Goal: Task Accomplishment & Management: Use online tool/utility

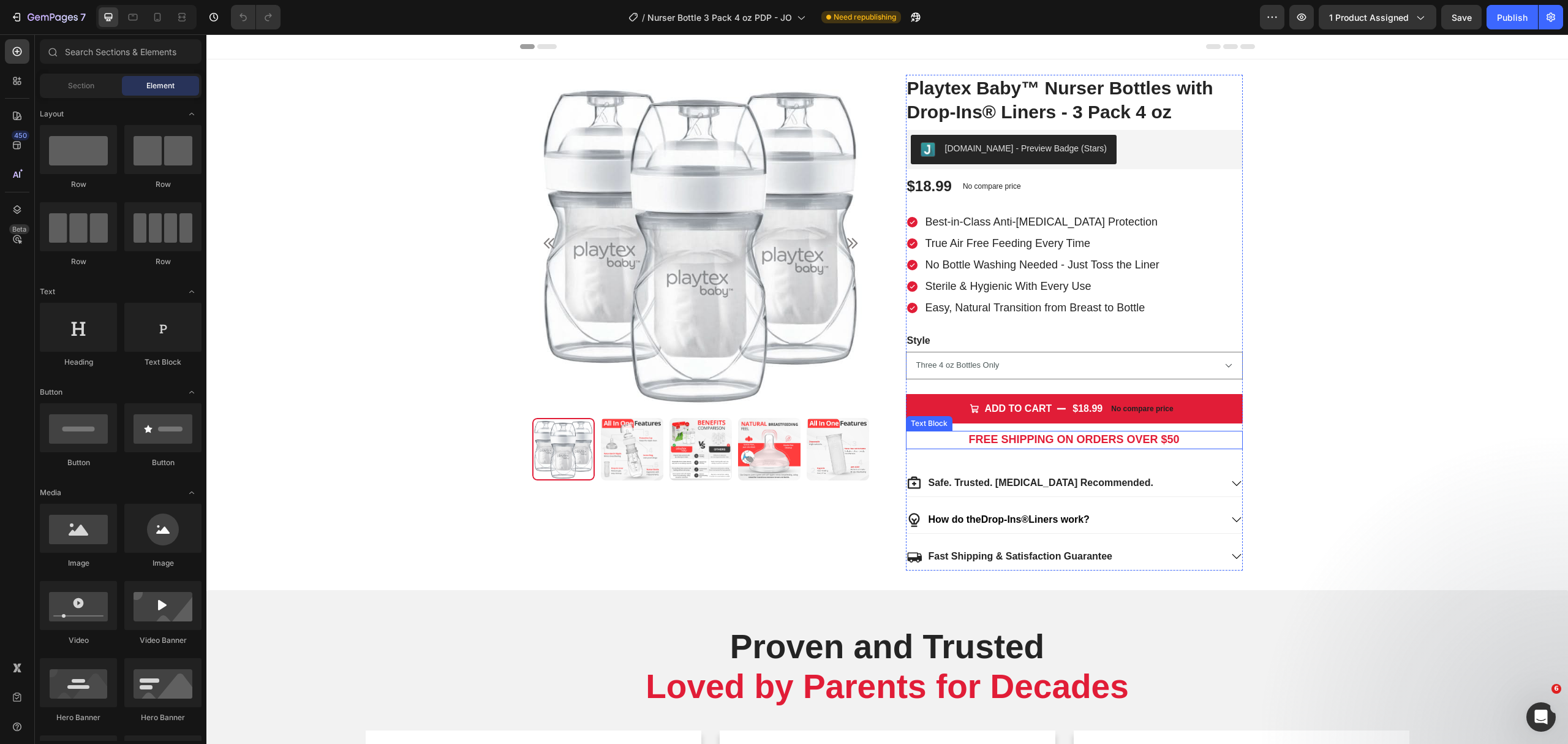
click at [1161, 442] on strong "FREE SHIPPING ON ORDERS OVER $50" at bounding box center [1073, 439] width 211 height 12
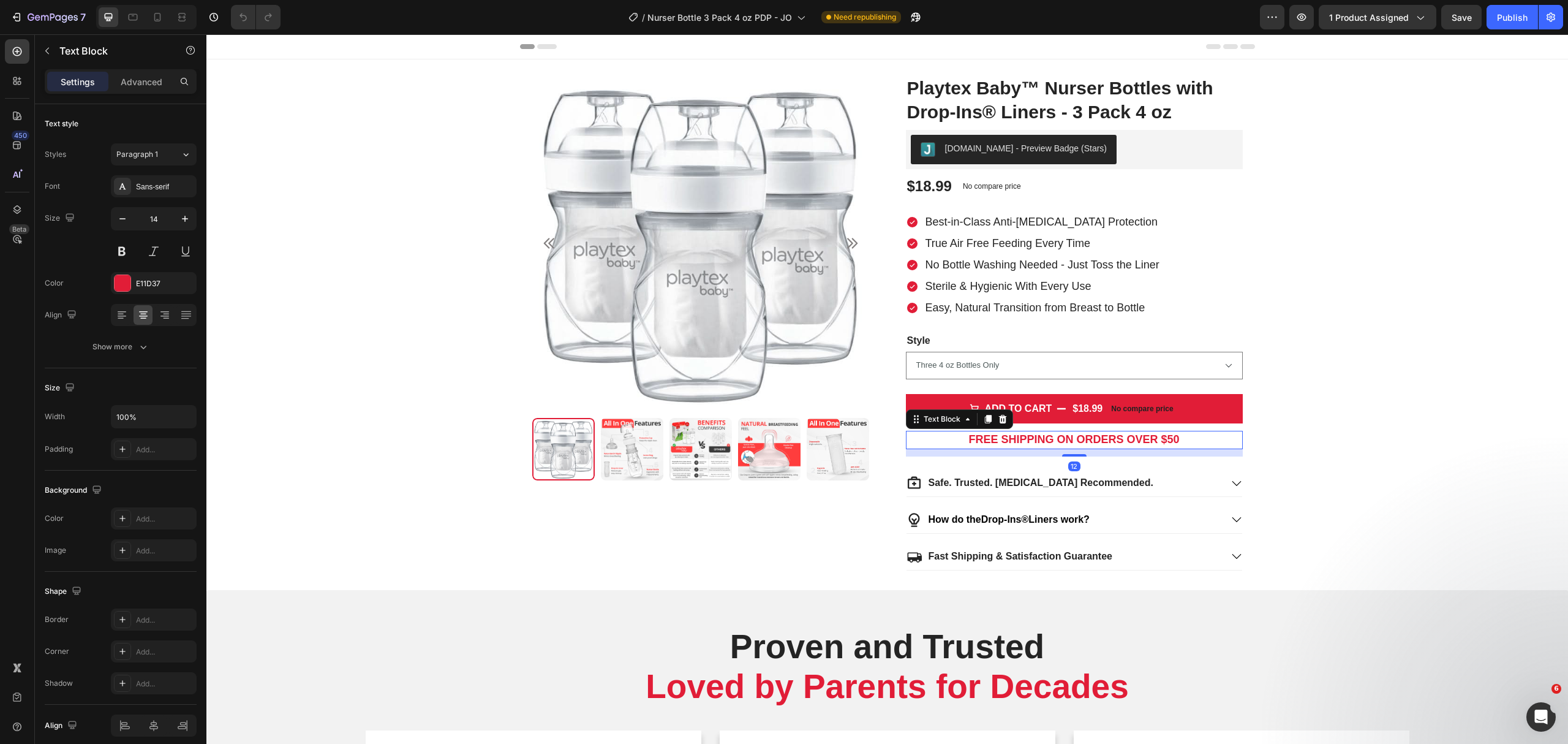
click at [1163, 442] on strong "FREE SHIPPING ON ORDERS OVER $50" at bounding box center [1073, 439] width 211 height 12
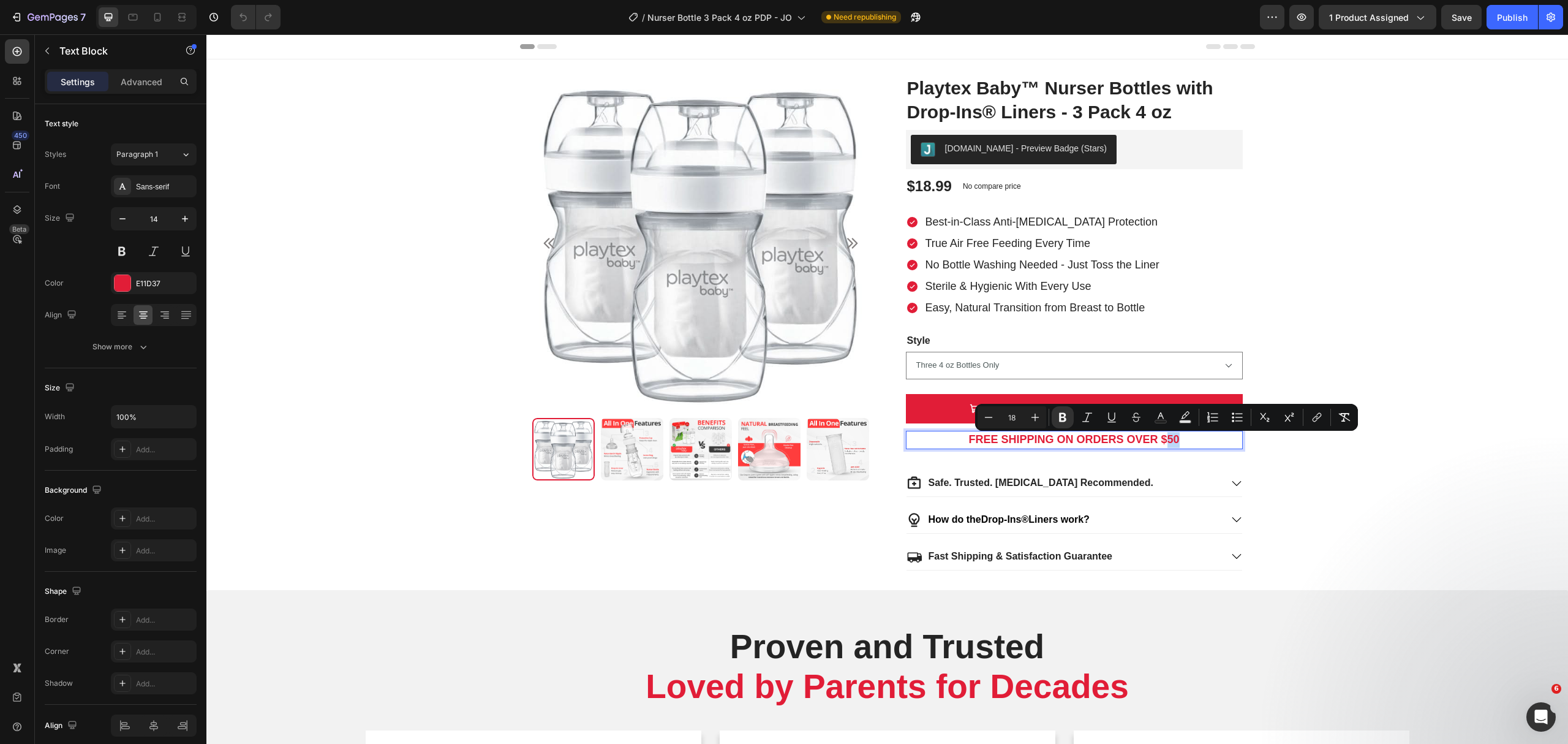
click at [1167, 442] on strong "FREE SHIPPING ON ORDERS OVER $50" at bounding box center [1073, 439] width 211 height 12
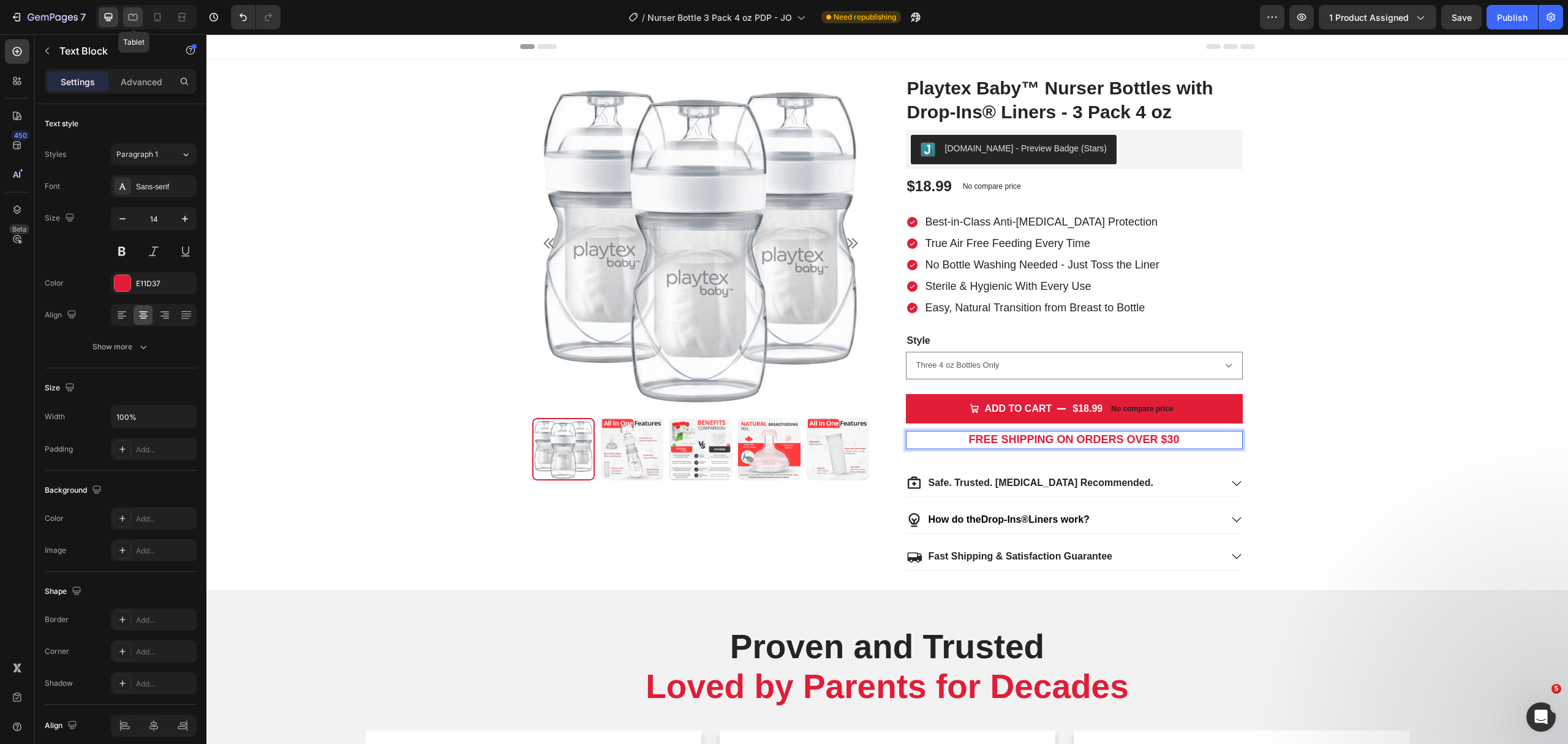
click at [130, 15] on icon at bounding box center [133, 17] width 12 height 12
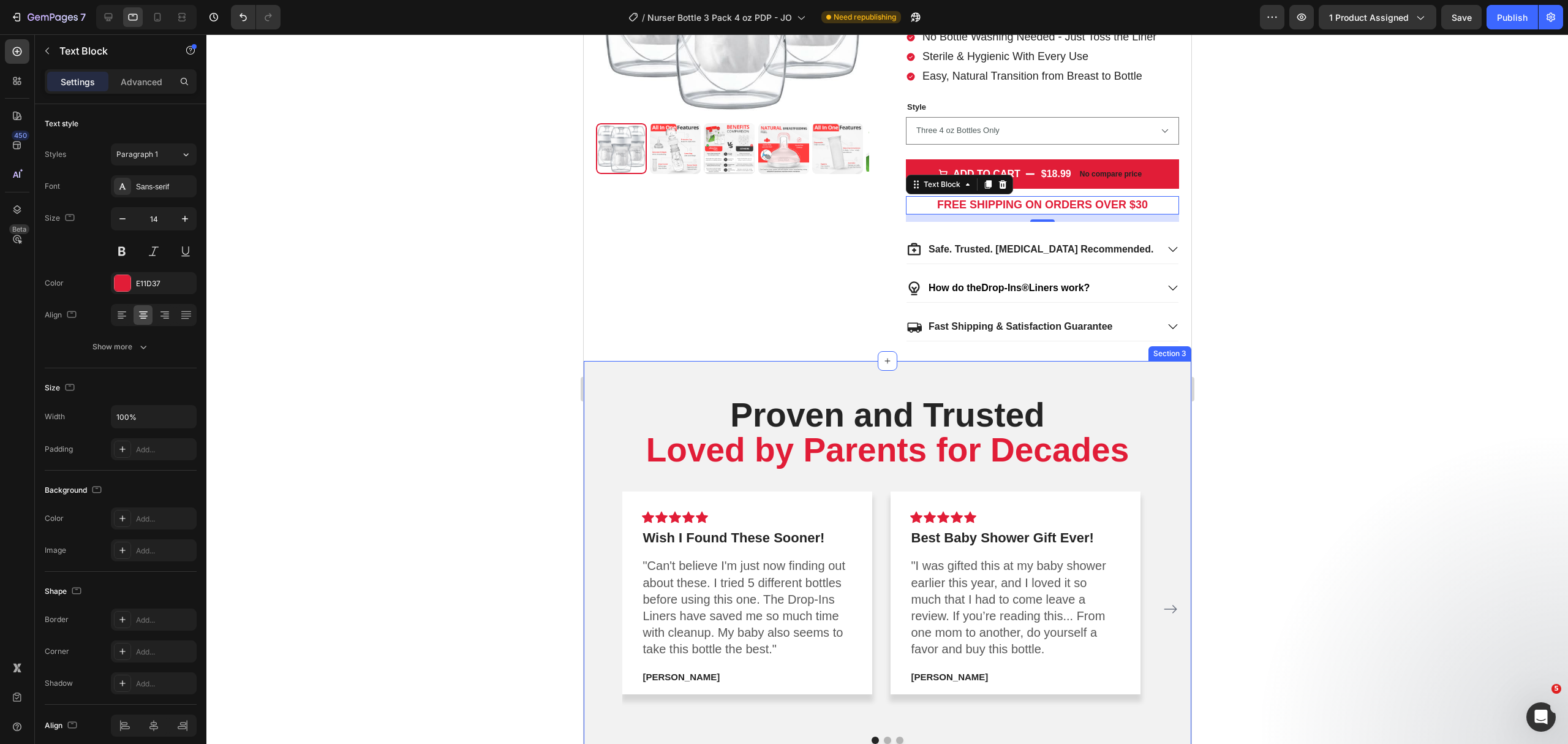
scroll to position [349, 0]
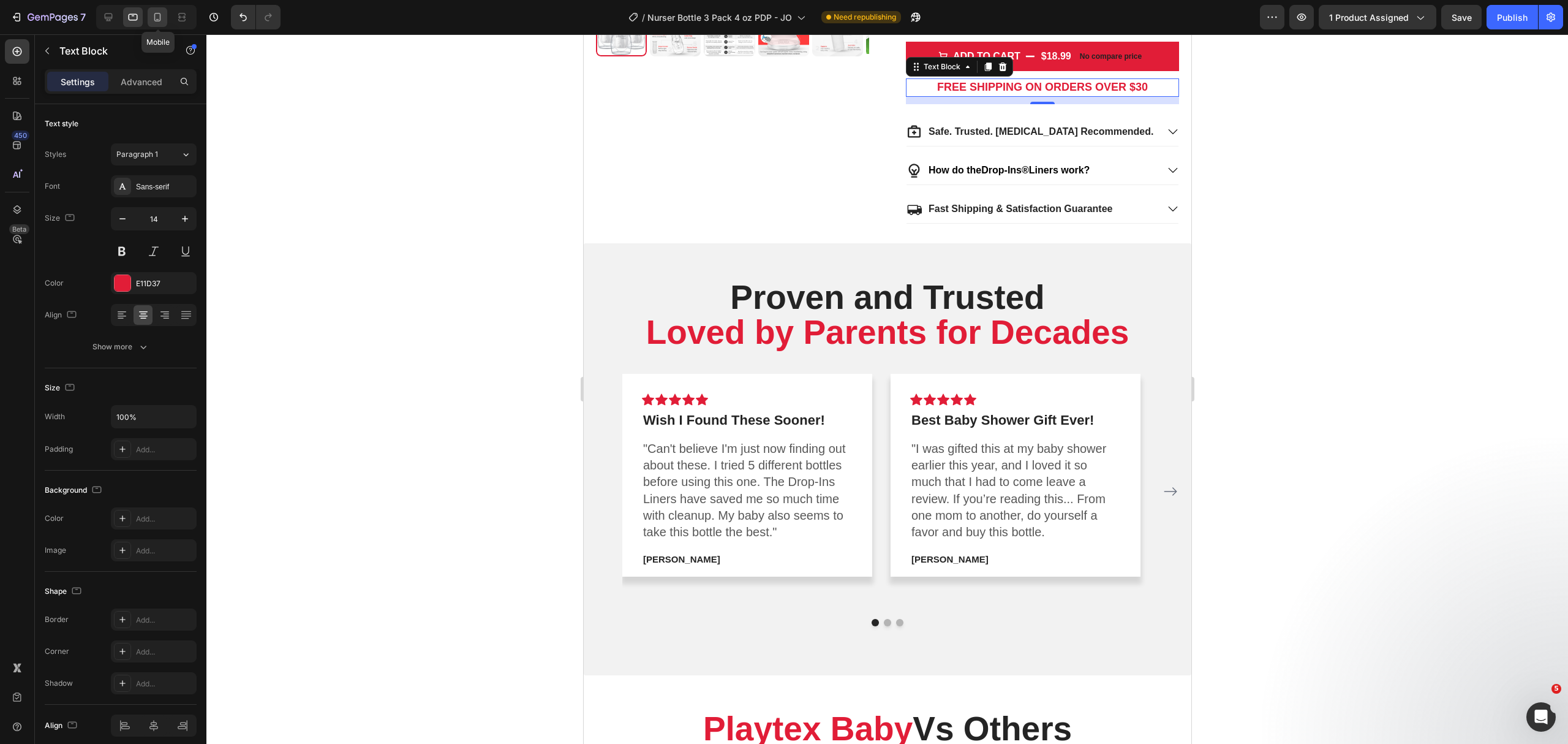
click at [158, 13] on icon at bounding box center [158, 17] width 7 height 8
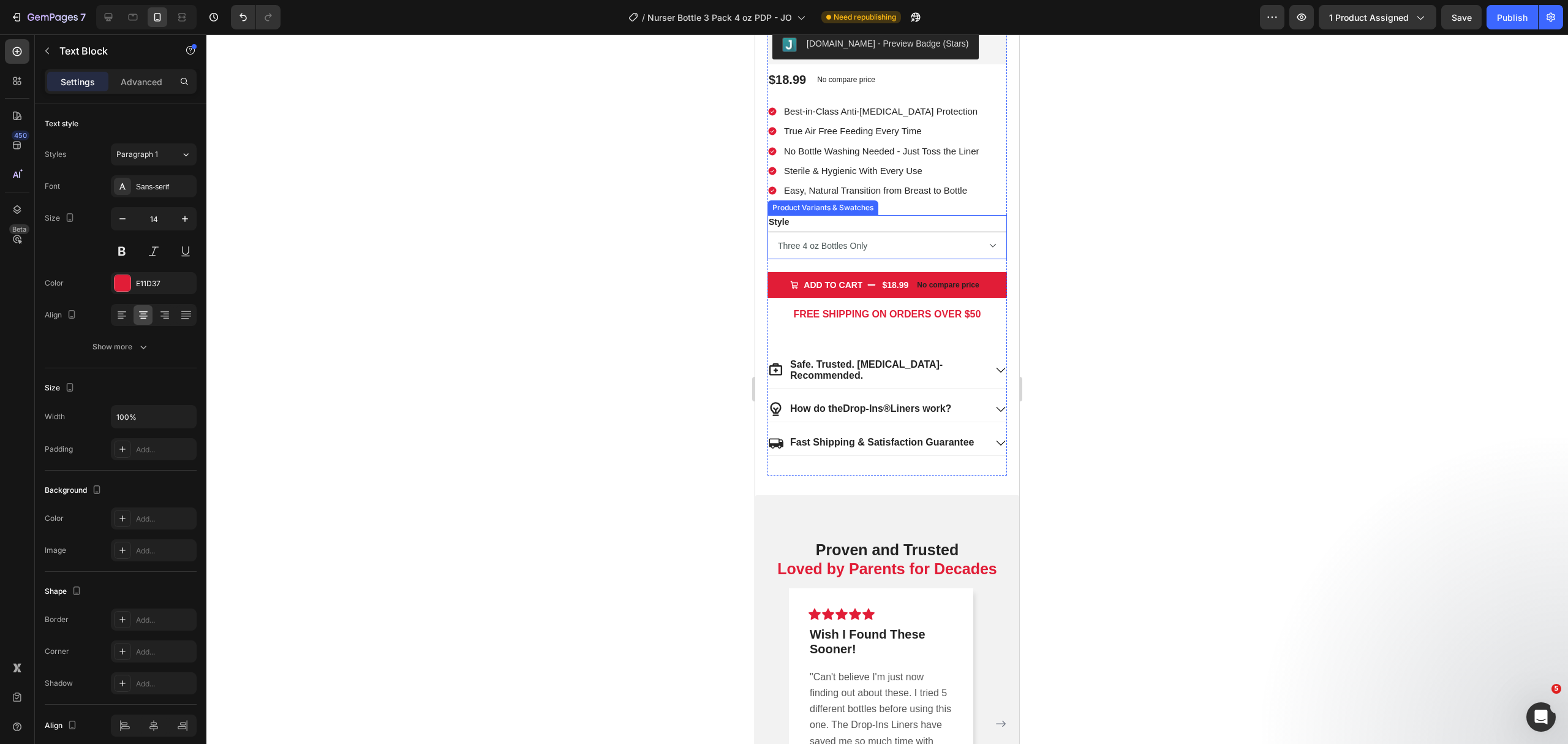
scroll to position [268, 0]
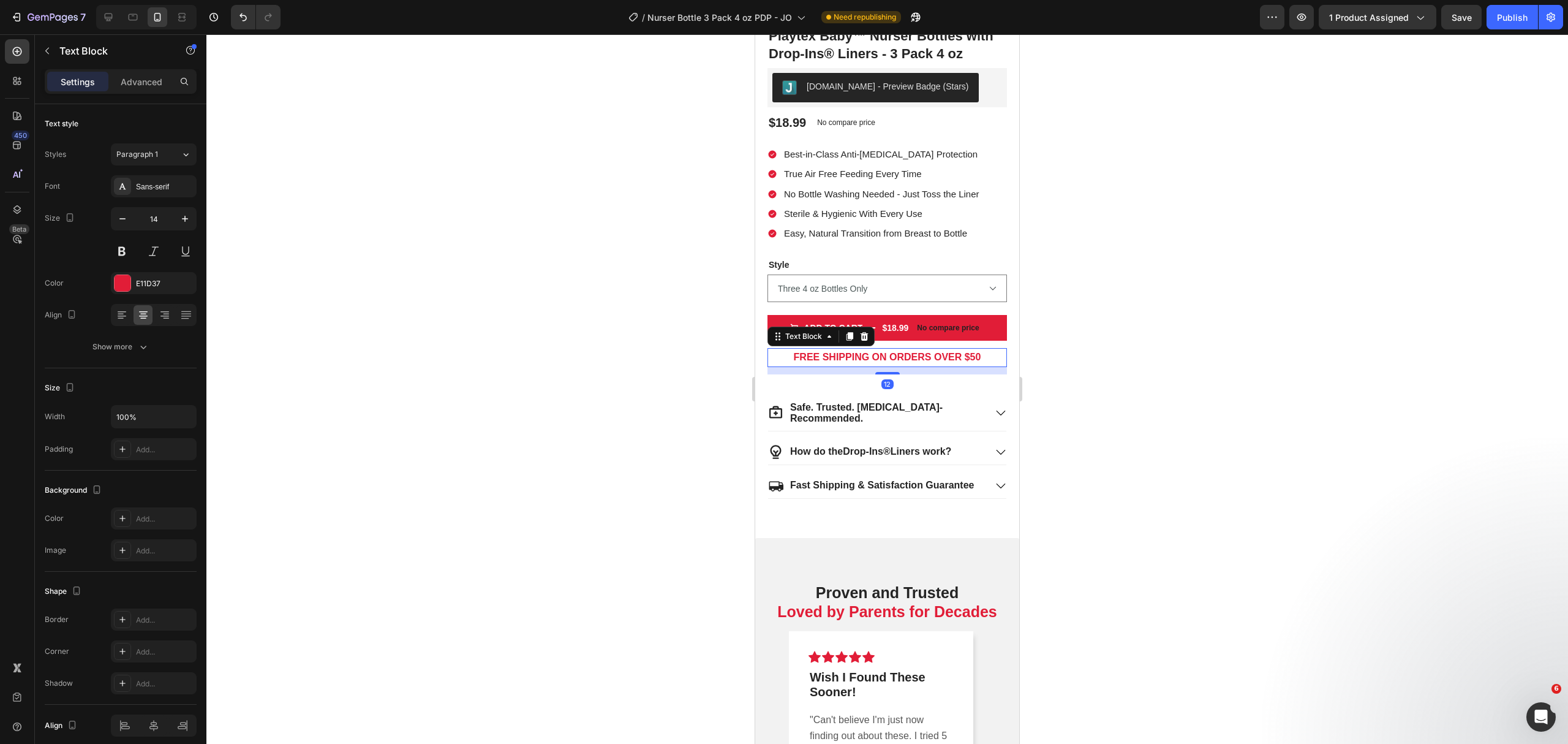
click at [963, 362] on strong "FREE SHIPPING ON ORDERS OVER $50" at bounding box center [887, 357] width 188 height 11
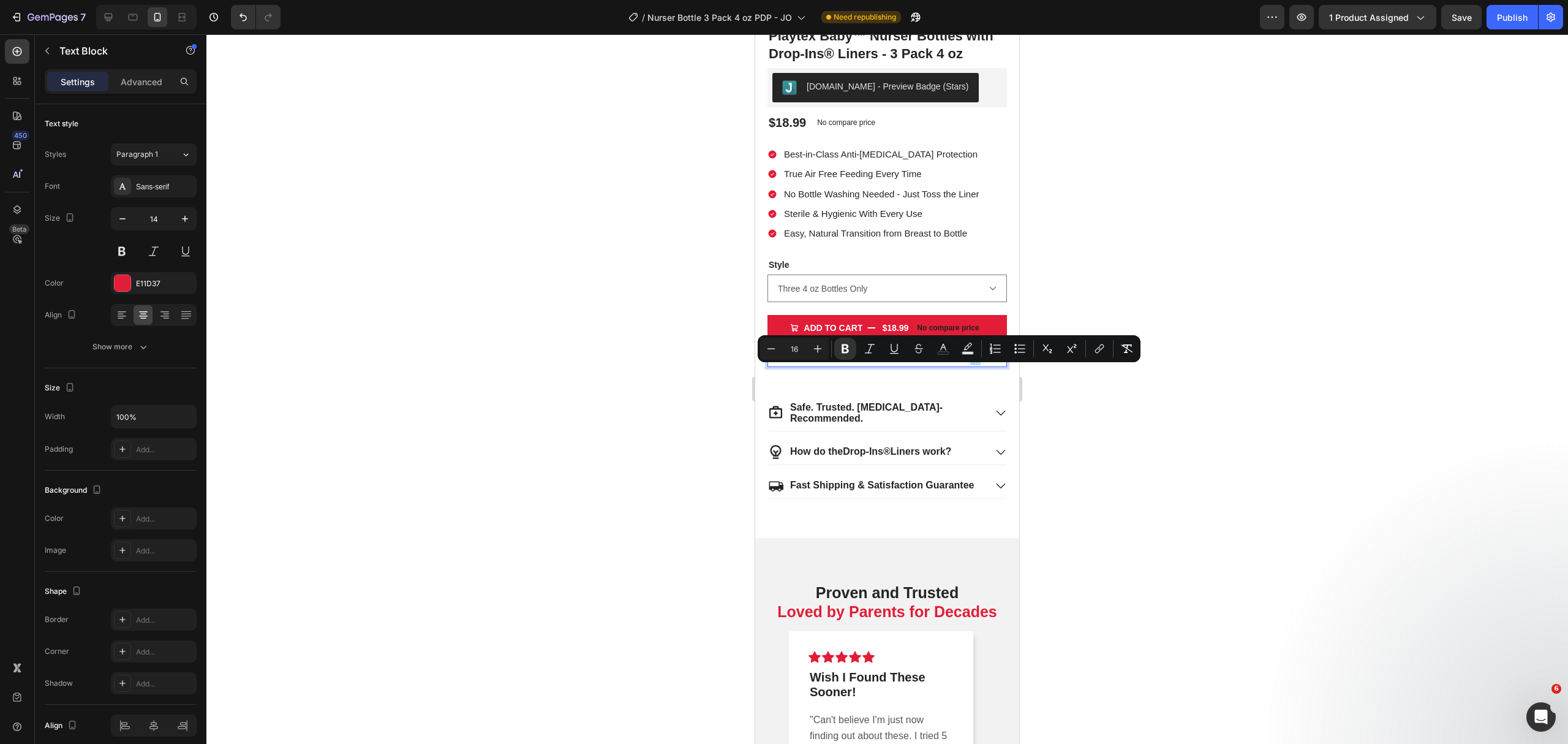
click at [968, 362] on strong "FREE SHIPPING ON ORDERS OVER $50" at bounding box center [887, 357] width 188 height 11
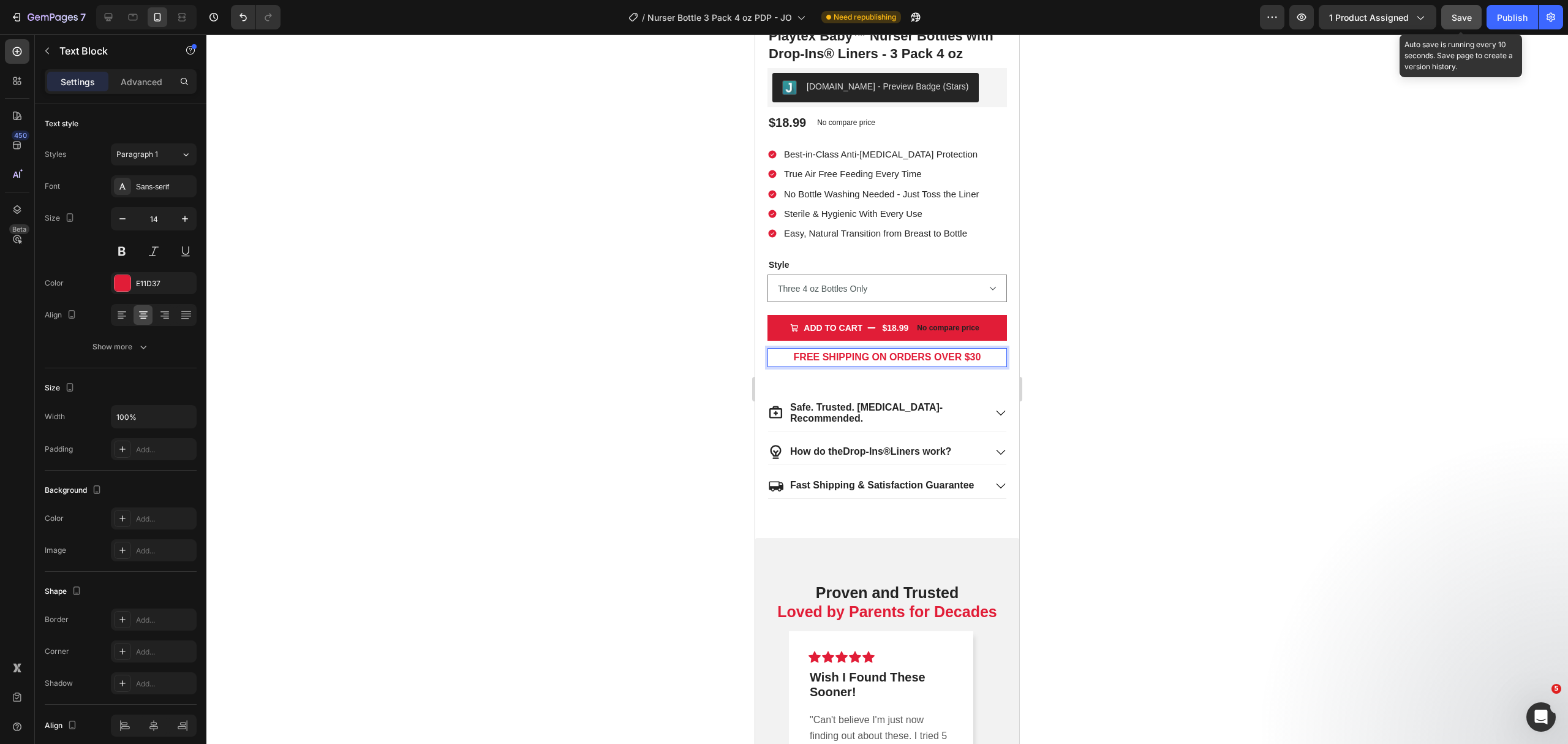
click at [1456, 14] on span "Save" at bounding box center [1462, 18] width 20 height 11
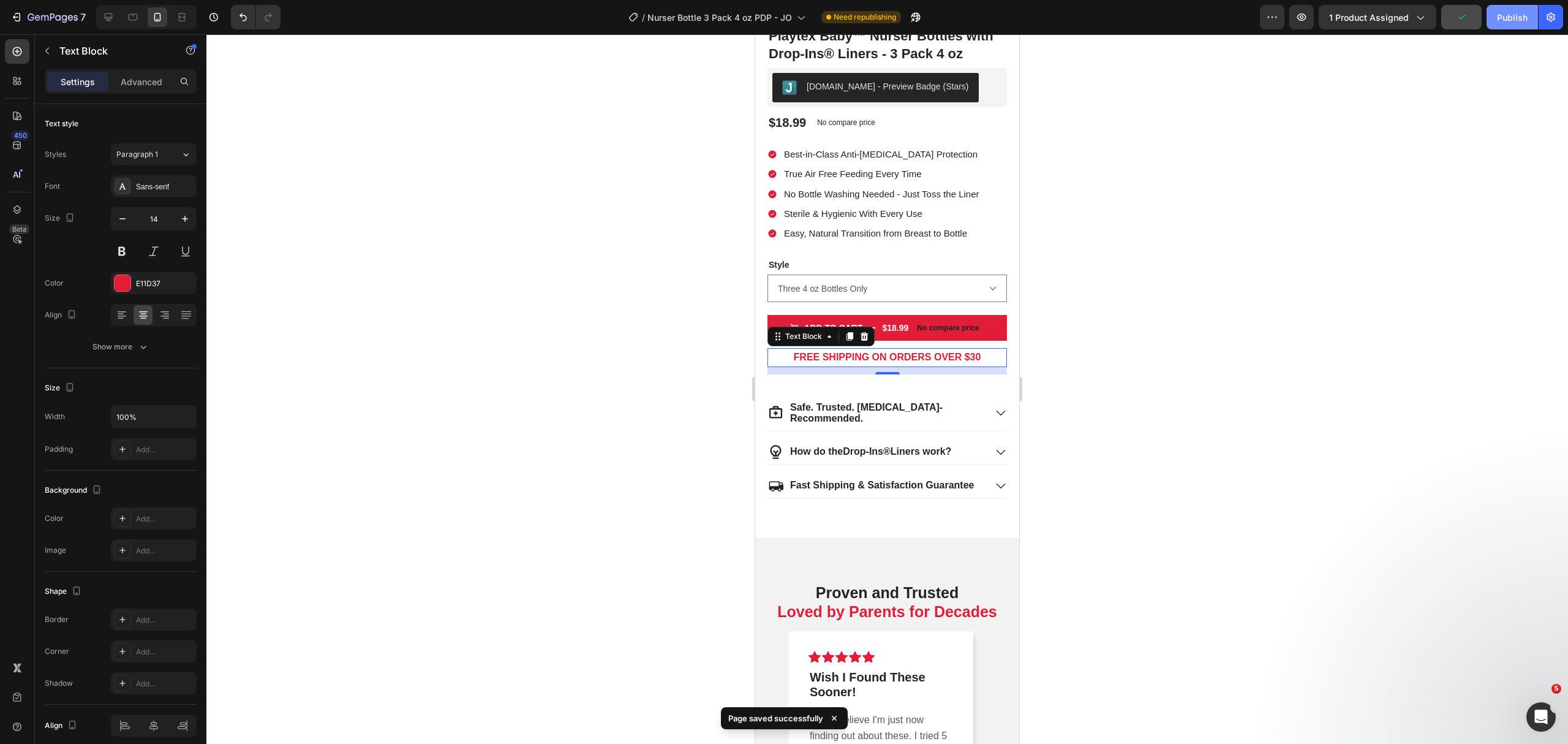
click at [1517, 15] on div "Publish" at bounding box center [1512, 17] width 31 height 13
click at [15, 20] on icon "button" at bounding box center [18, 17] width 5 height 8
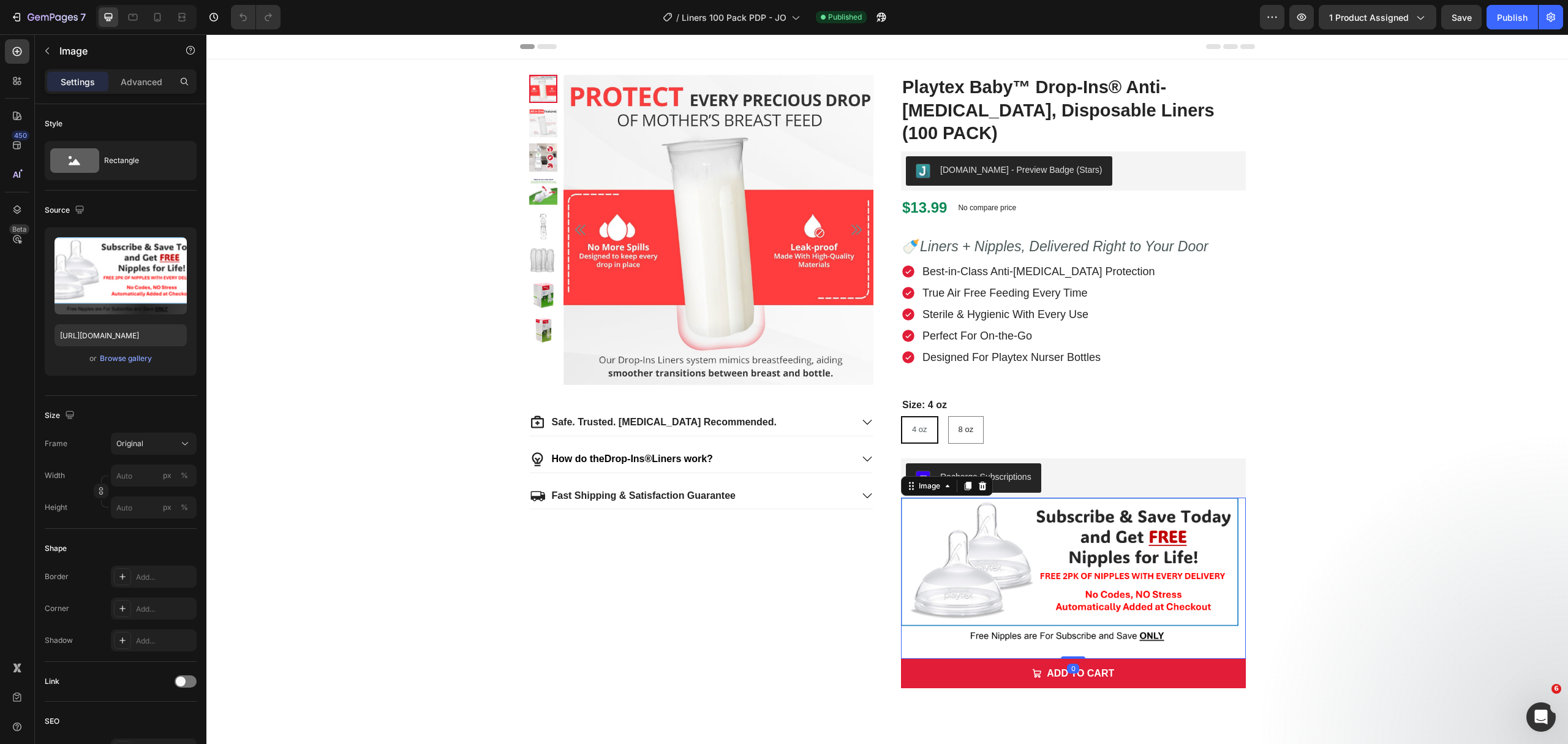
click at [1108, 523] on img at bounding box center [1073, 572] width 345 height 149
click at [979, 481] on icon at bounding box center [983, 485] width 8 height 8
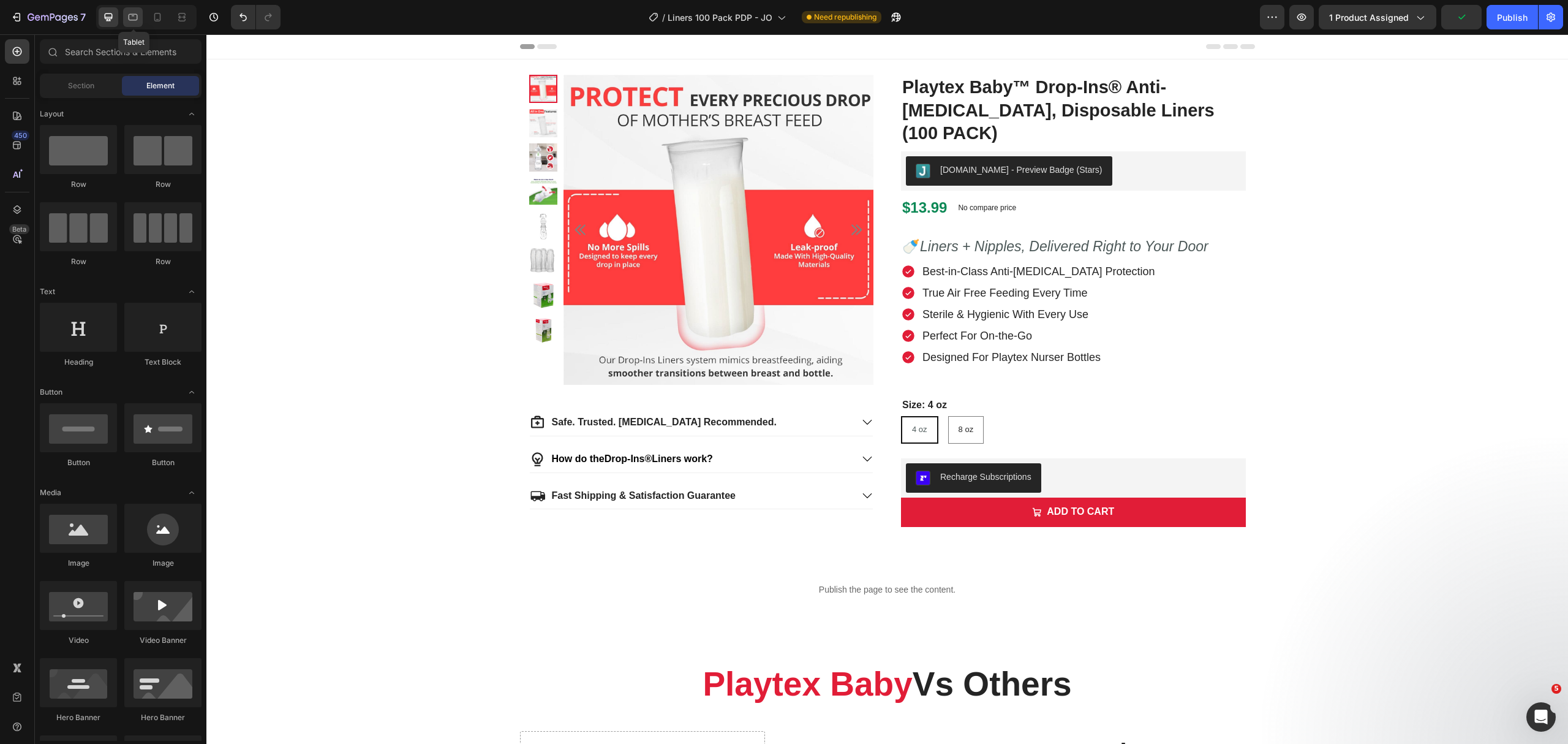
click at [137, 15] on icon at bounding box center [133, 17] width 9 height 7
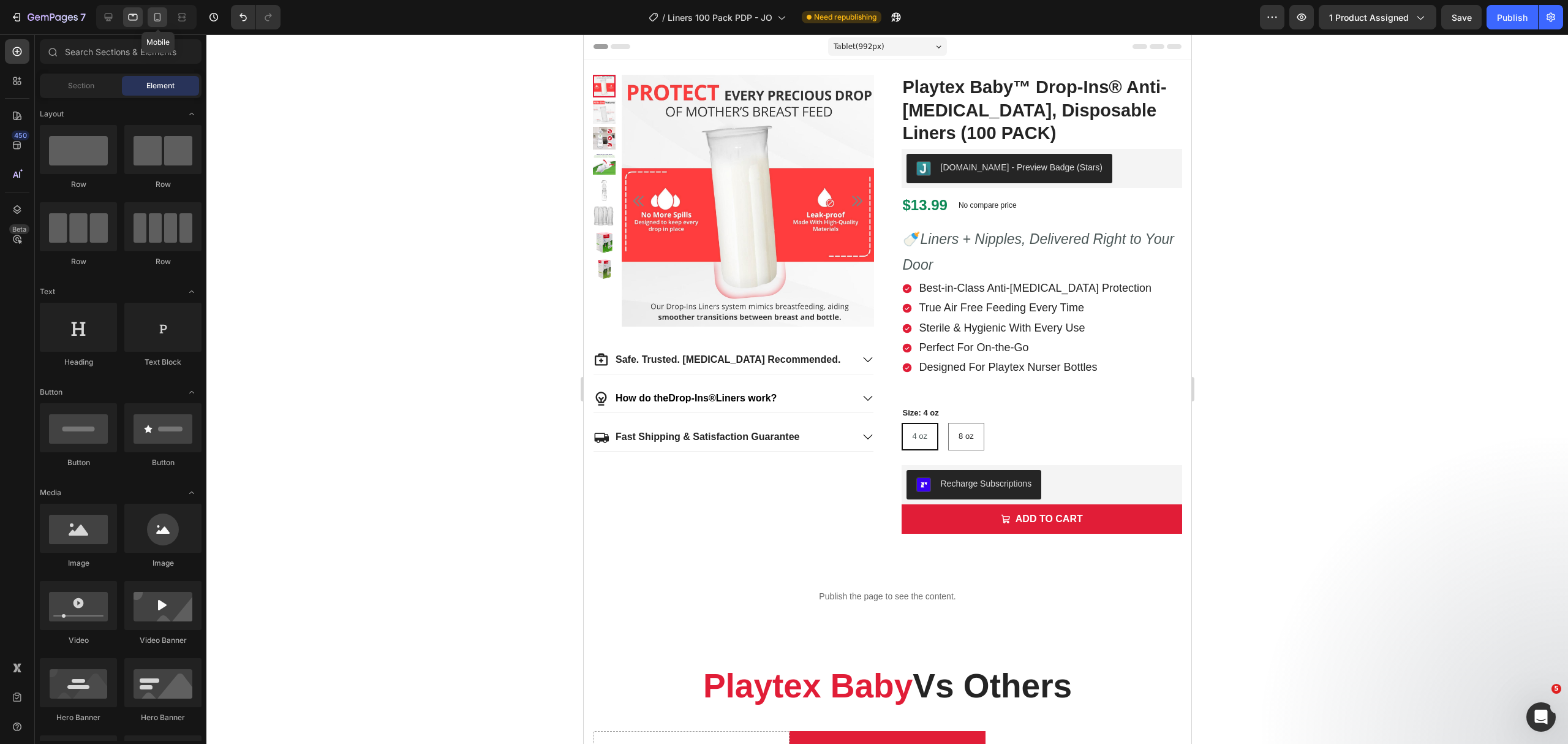
click at [152, 16] on icon at bounding box center [158, 17] width 12 height 12
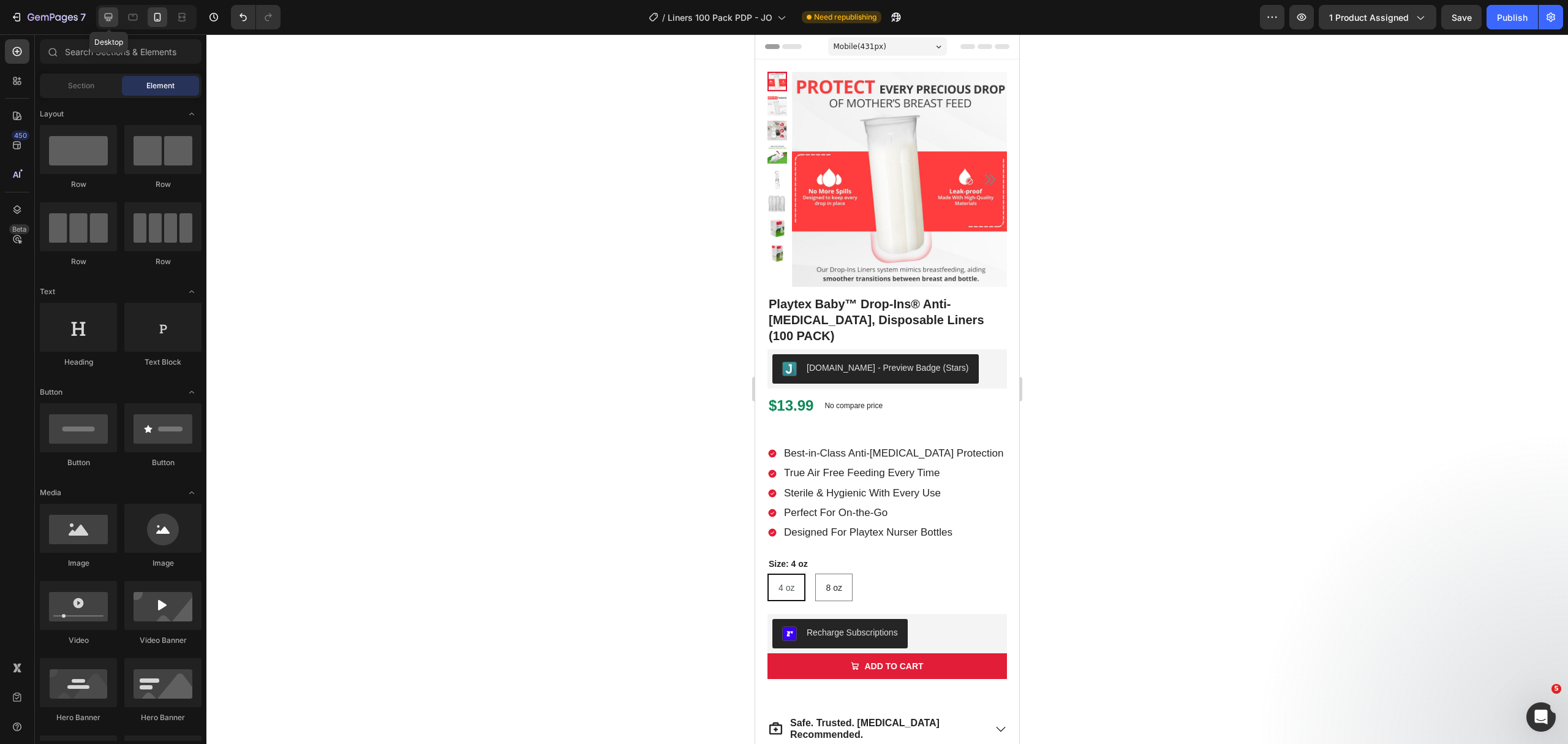
click at [116, 12] on div at bounding box center [109, 18] width 20 height 20
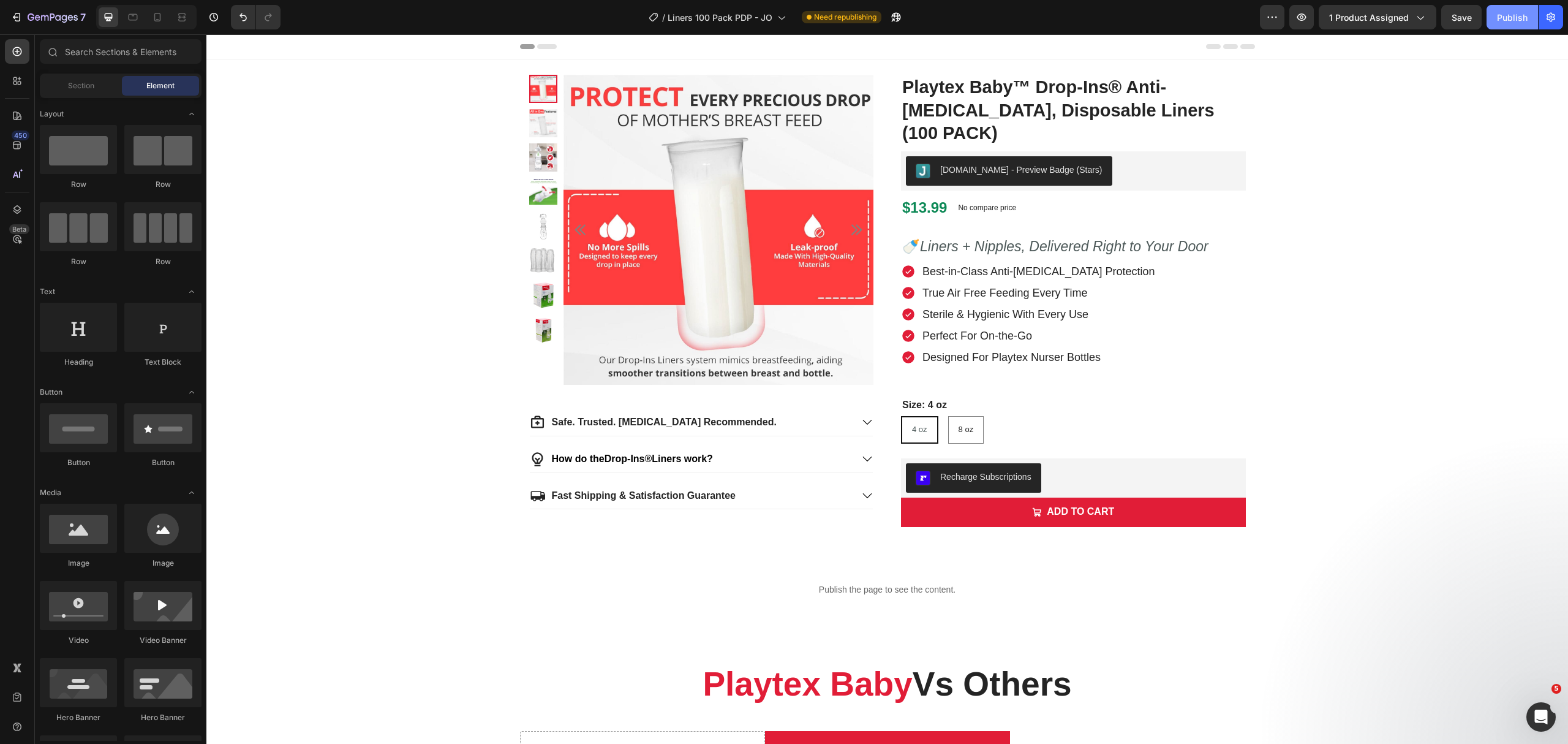
drag, startPoint x: 1507, startPoint y: 20, endPoint x: 1499, endPoint y: 28, distance: 11.3
click at [1507, 18] on div "Publish" at bounding box center [1512, 17] width 31 height 13
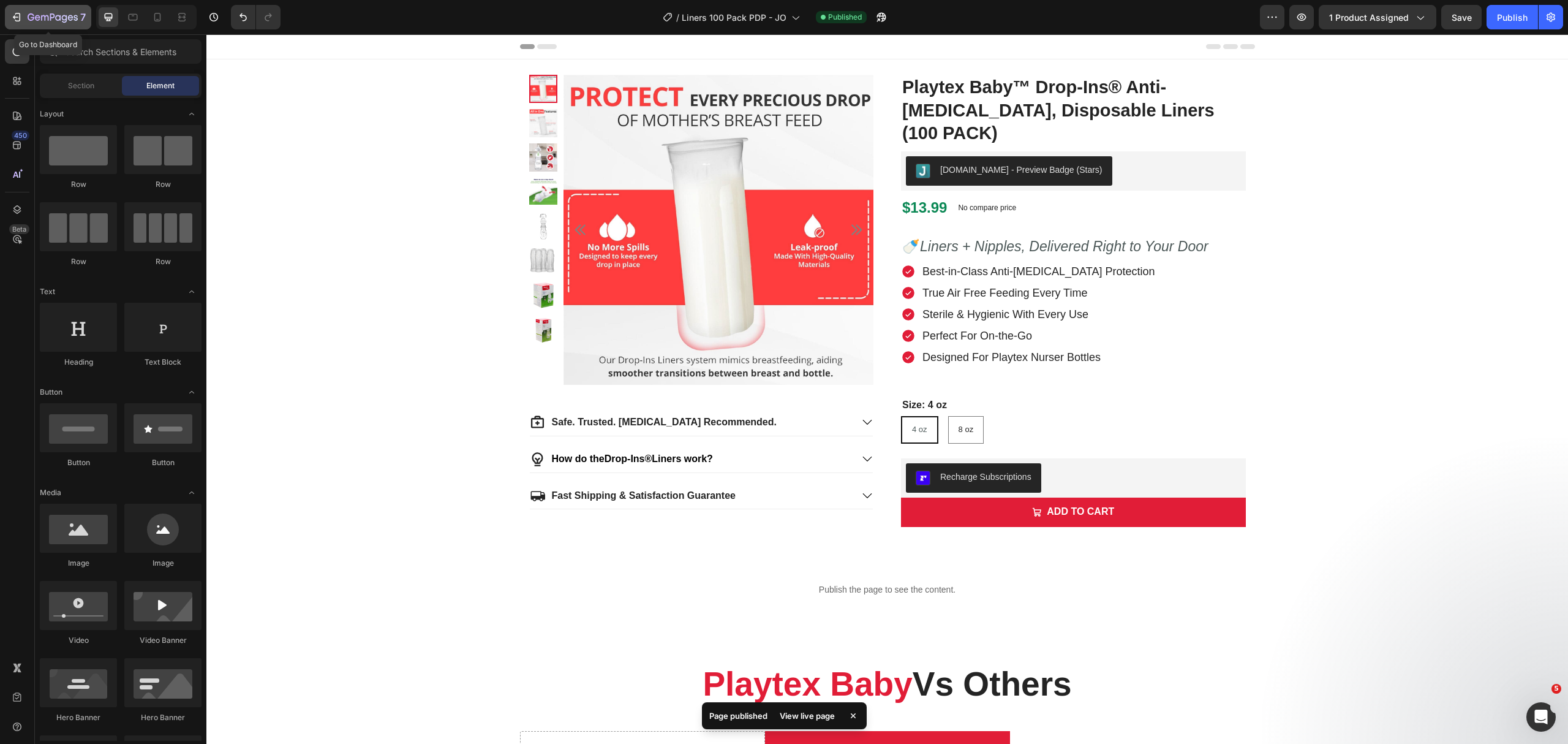
click at [23, 8] on button "7" at bounding box center [47, 17] width 87 height 25
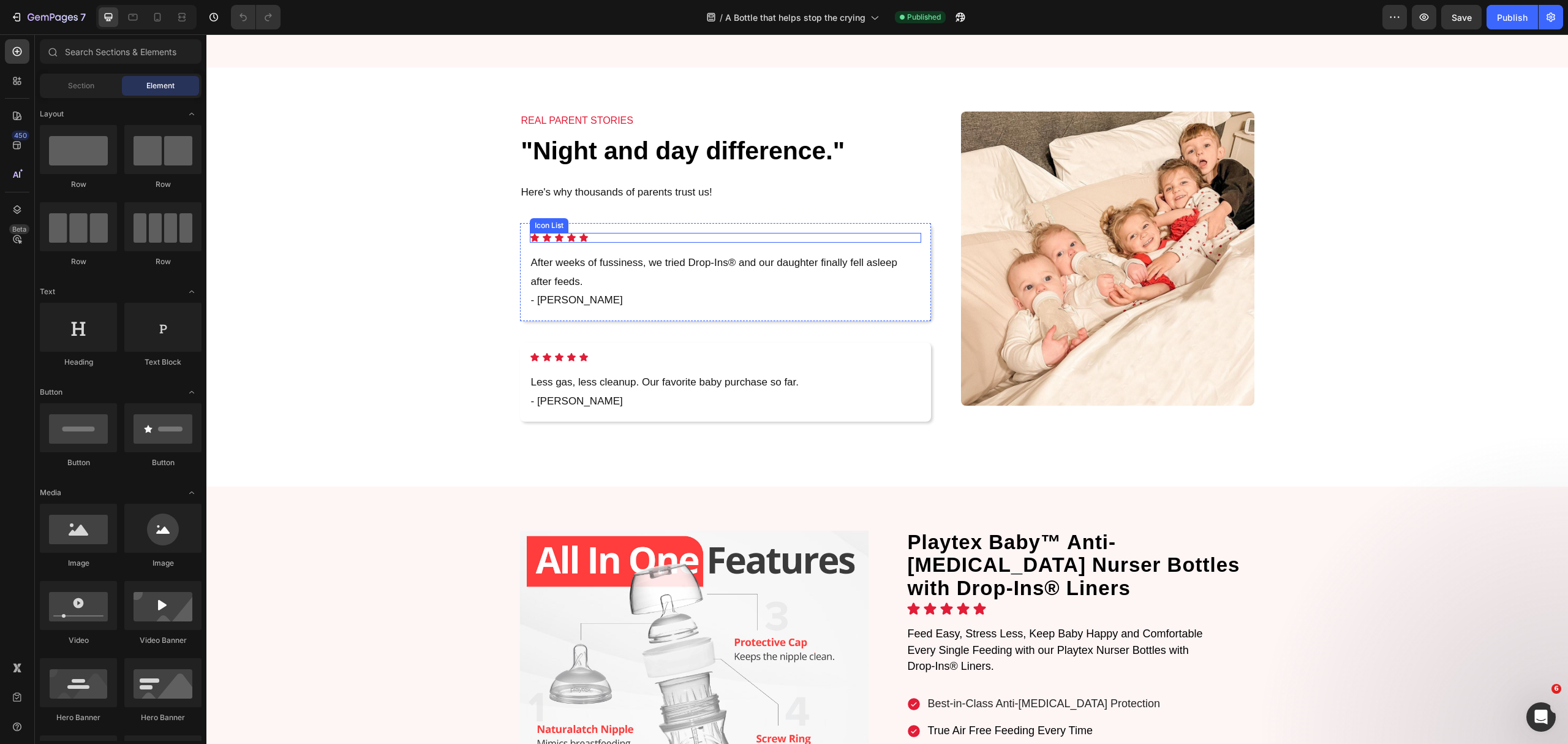
scroll to position [2368, 0]
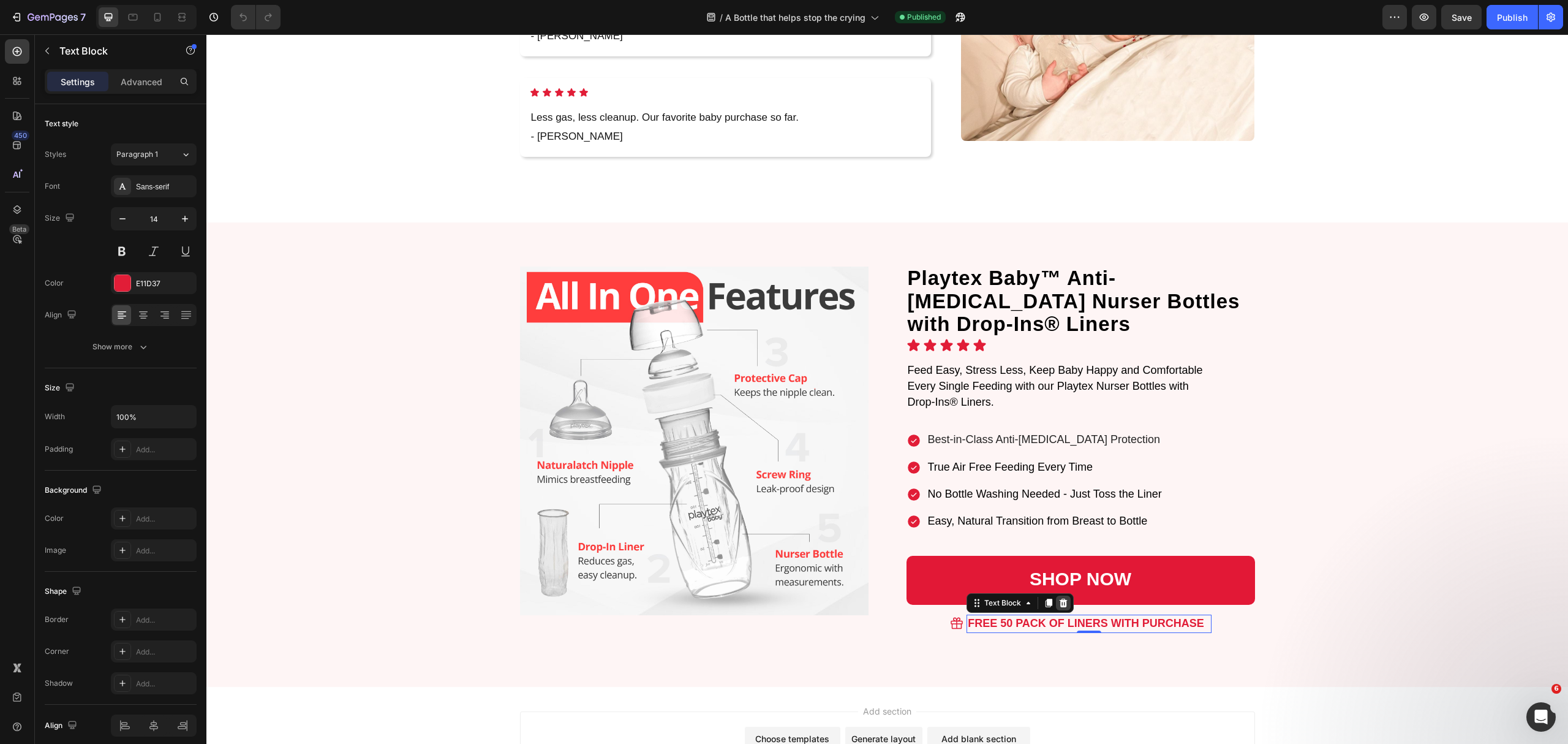
click at [1056, 595] on div at bounding box center [1063, 602] width 15 height 15
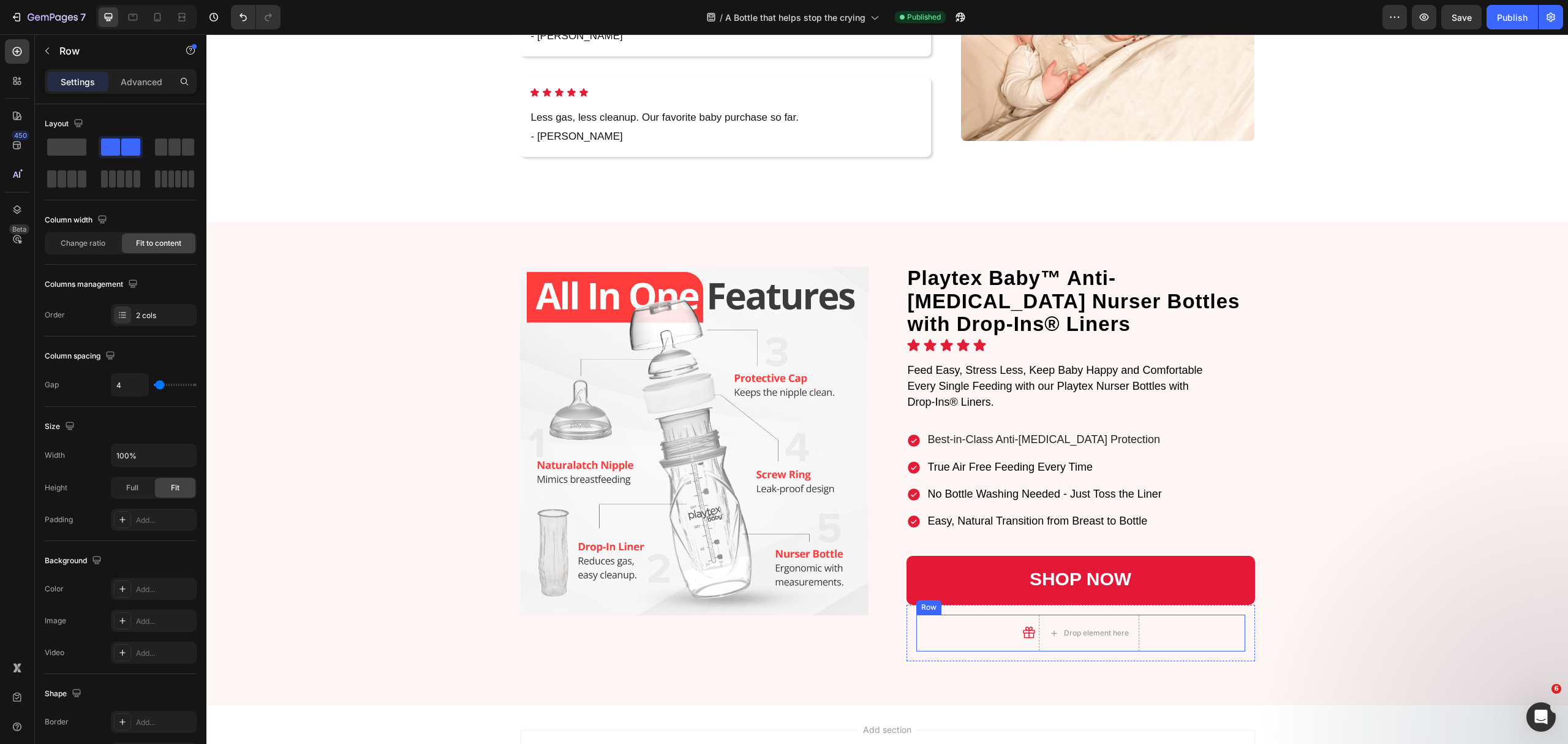
click at [984, 615] on div "Icon Drop element here Row" at bounding box center [1080, 633] width 329 height 37
click at [987, 598] on icon at bounding box center [991, 602] width 10 height 10
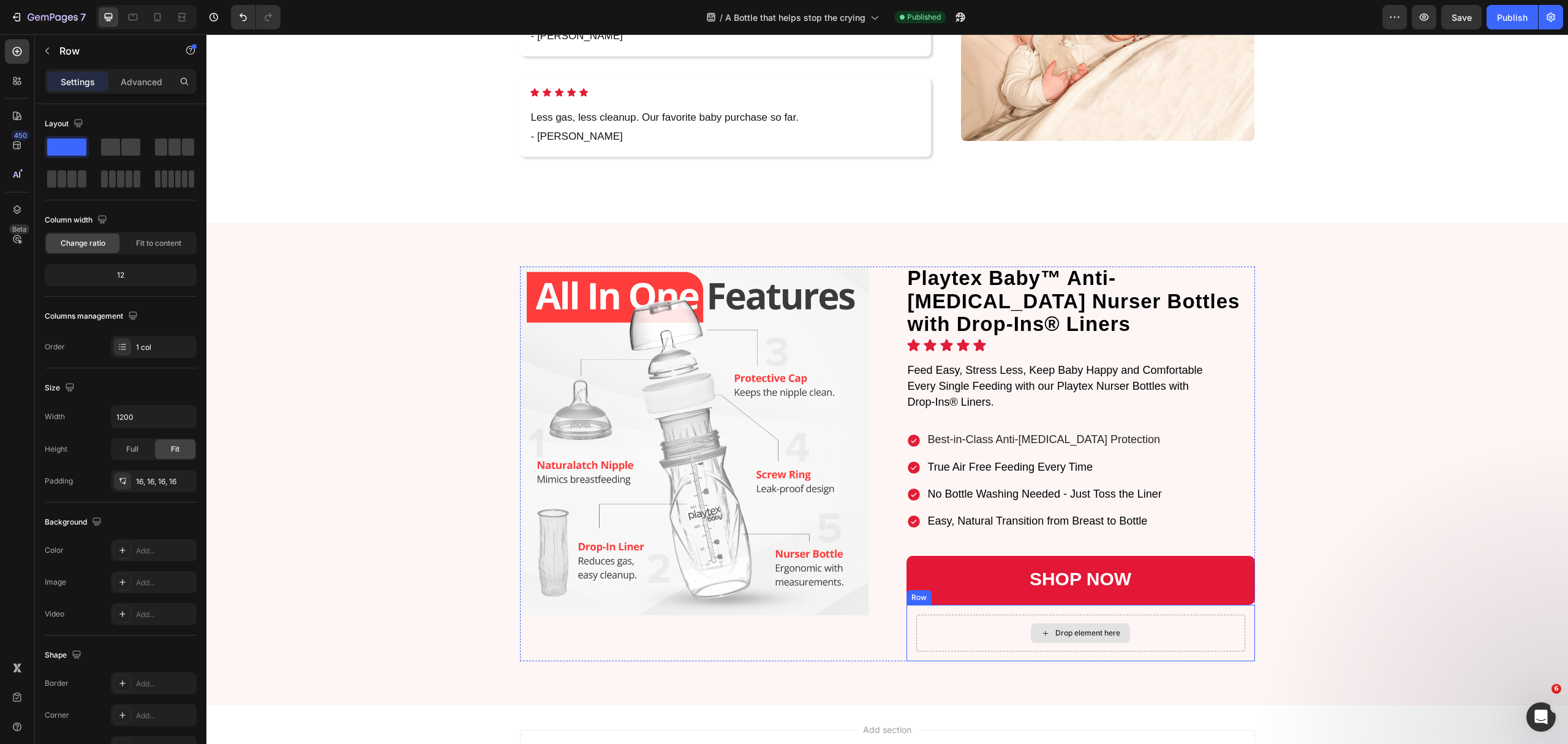
click at [986, 615] on div "Drop element here" at bounding box center [1080, 633] width 329 height 37
click at [977, 588] on icon at bounding box center [981, 593] width 10 height 10
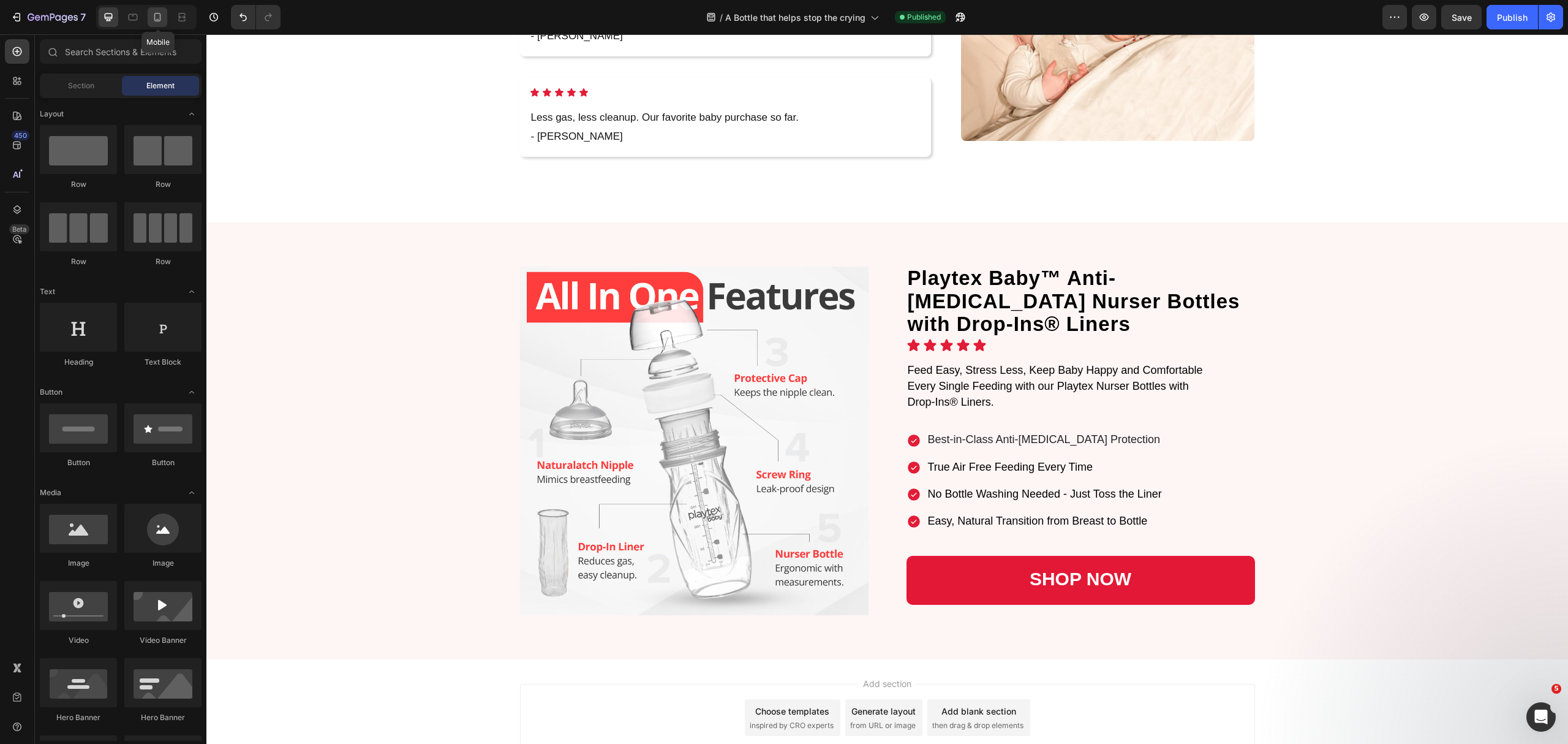
click at [155, 15] on icon at bounding box center [158, 17] width 12 height 12
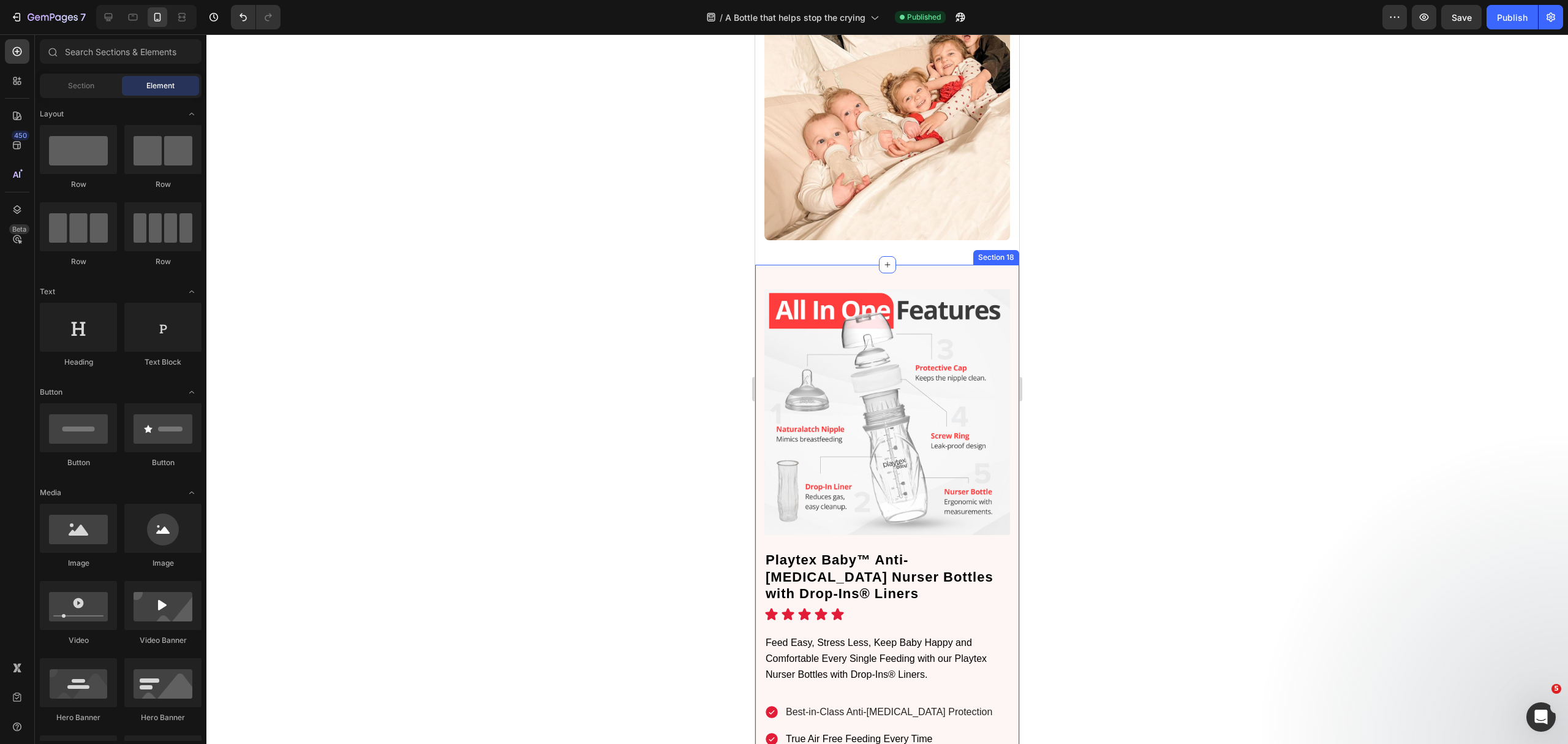
scroll to position [3936, 0]
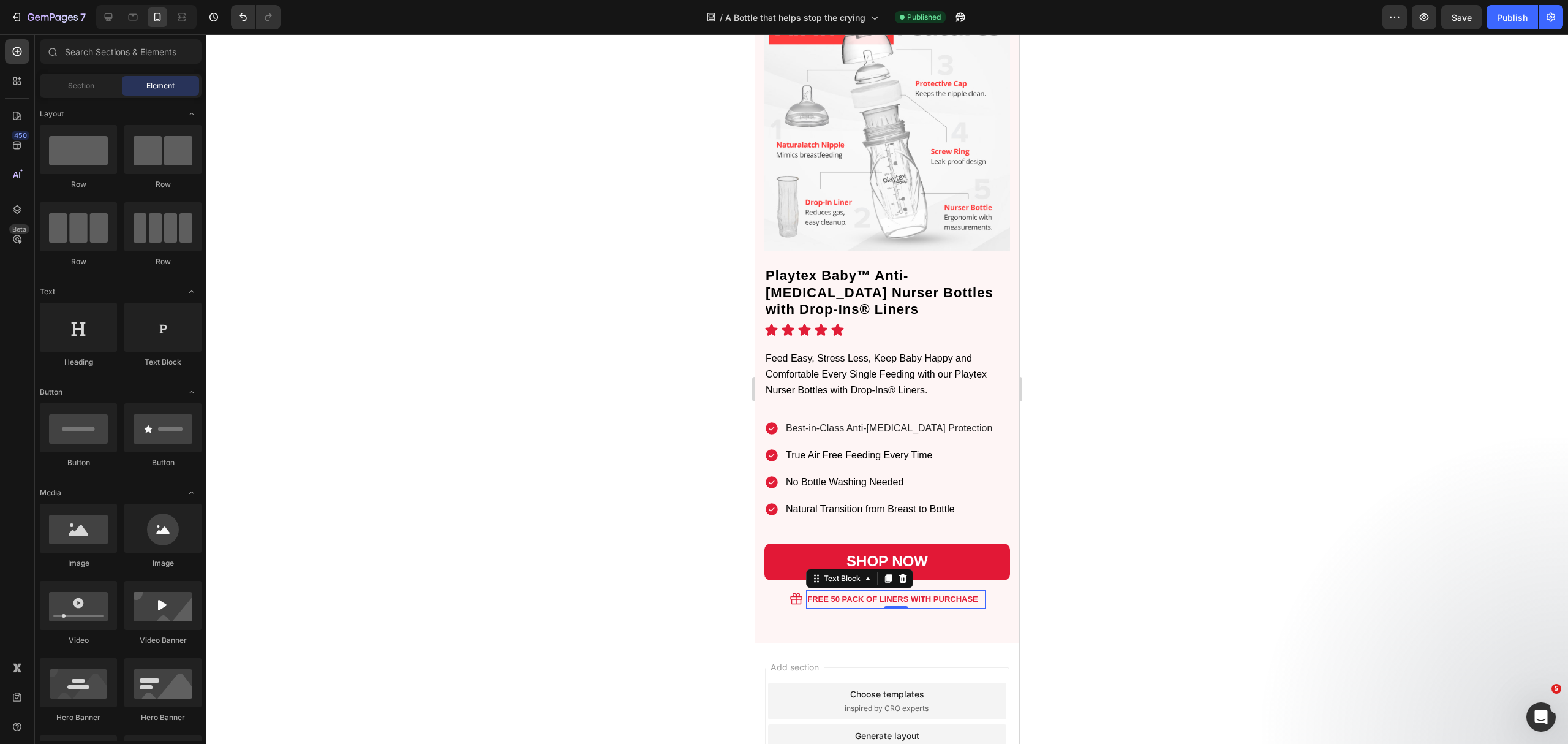
click at [890, 595] on strong "FREE 50 PACK OF LINERS WITH PURCHASE" at bounding box center [892, 599] width 171 height 9
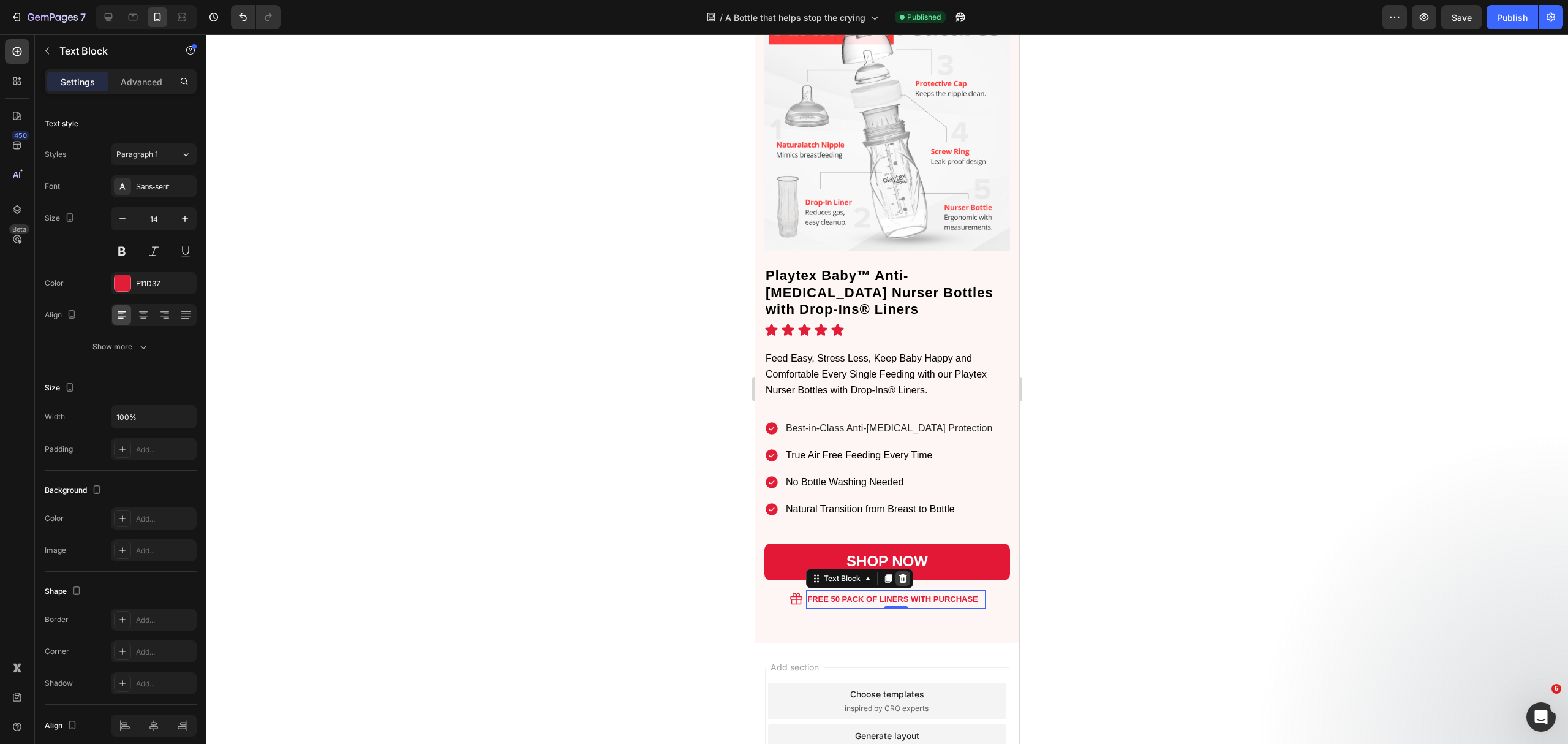
click at [895, 571] on div at bounding box center [902, 578] width 15 height 15
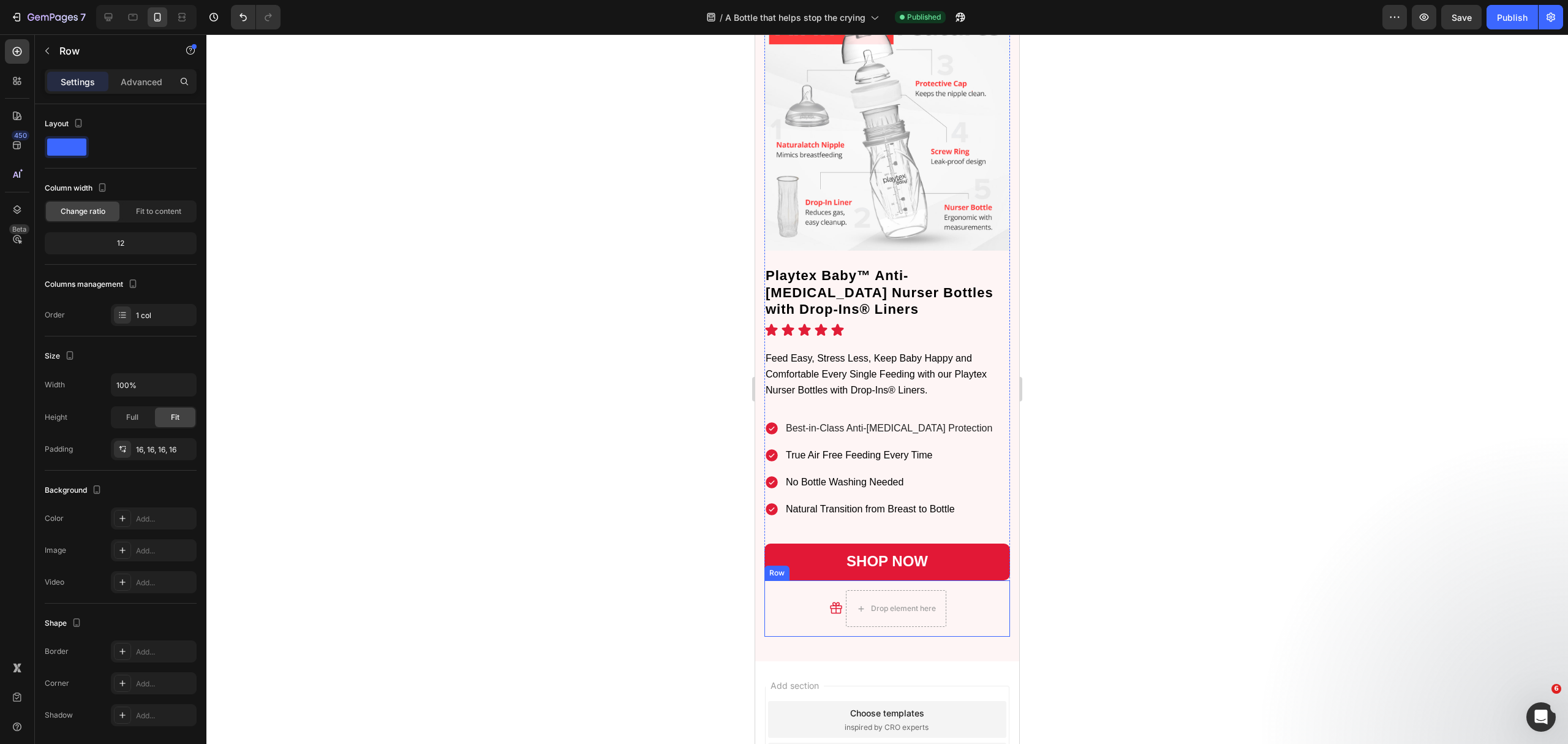
click at [821, 596] on div "Icon Drop element here Row Row" at bounding box center [887, 608] width 246 height 57
click at [840, 561] on div at bounding box center [840, 568] width 15 height 15
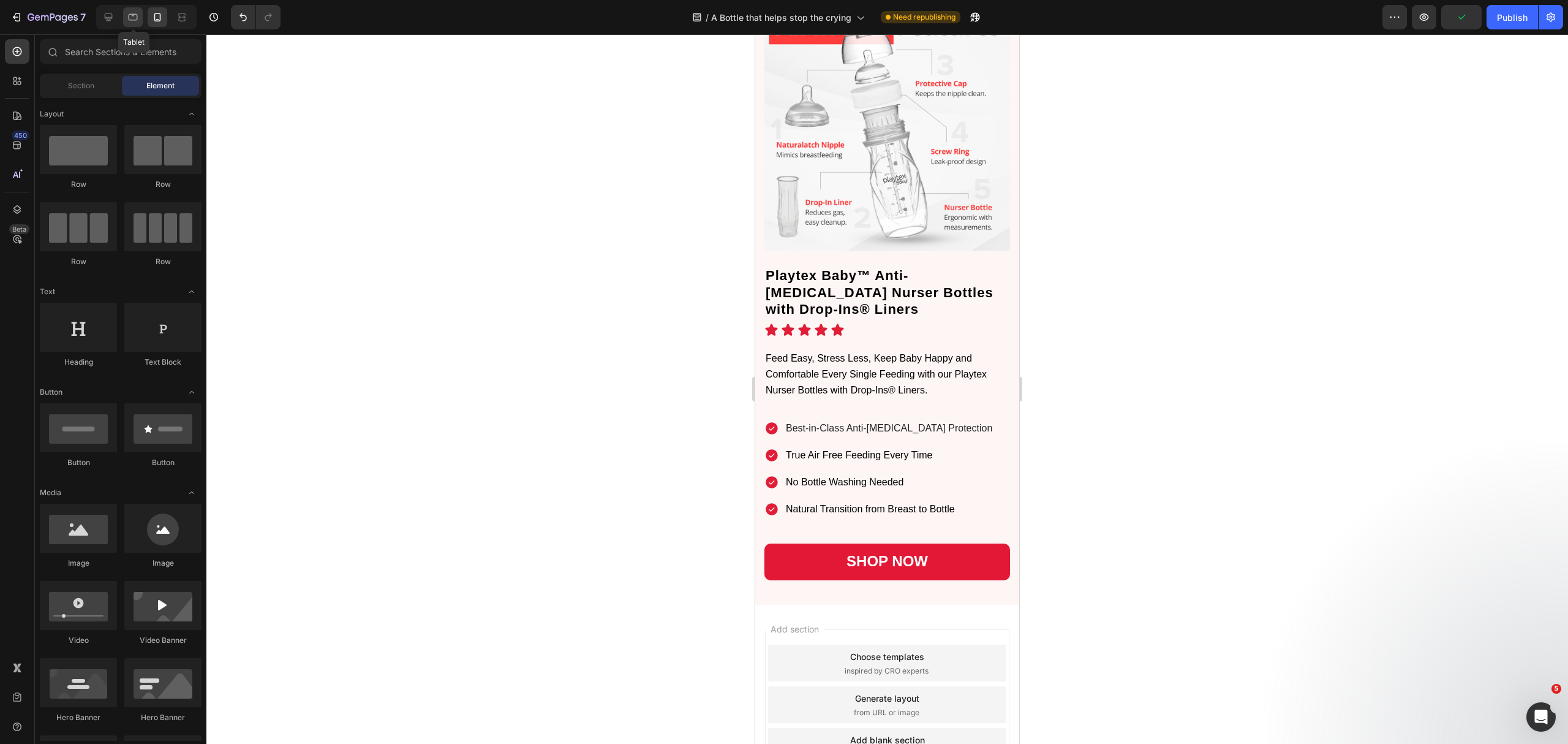
click at [128, 15] on icon at bounding box center [133, 17] width 12 height 12
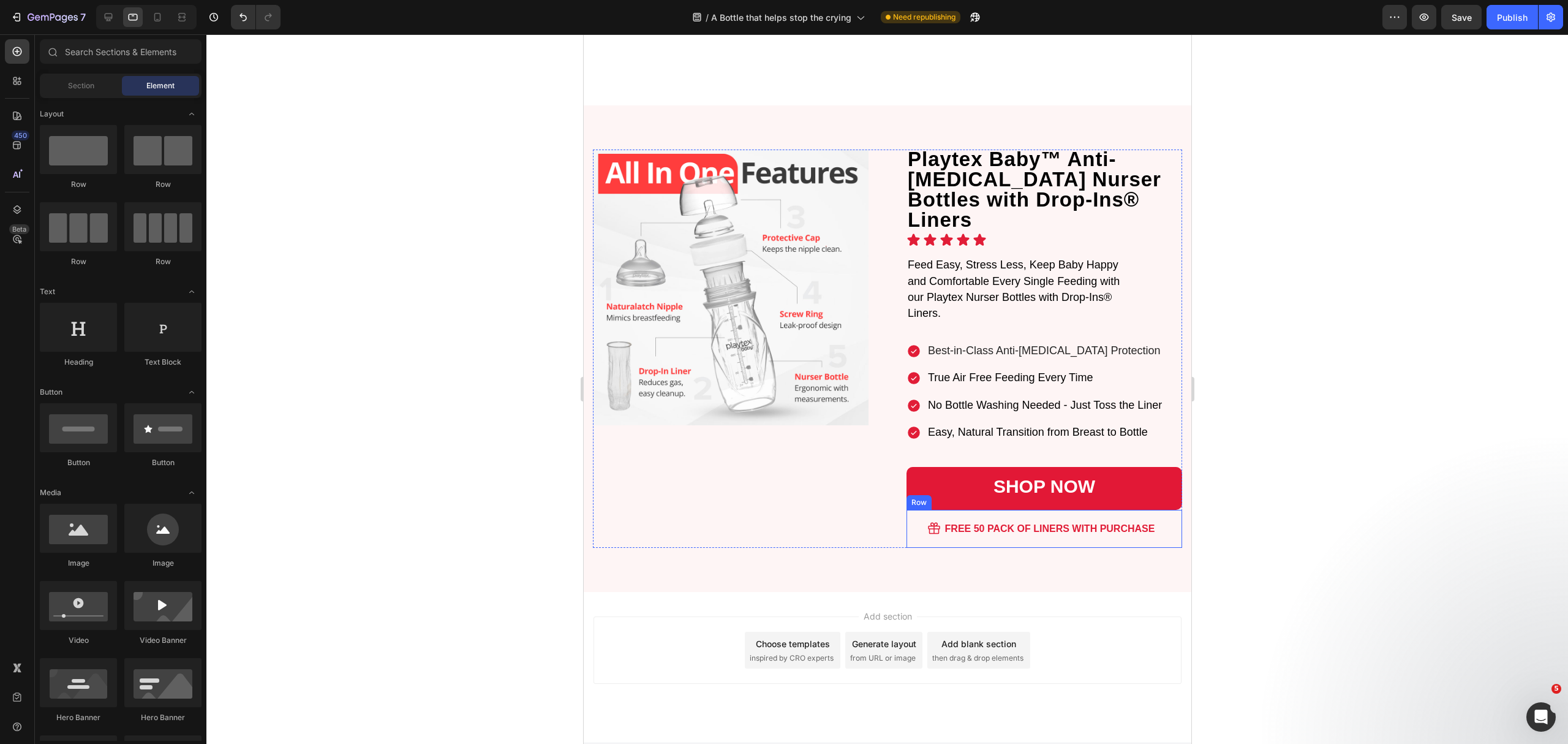
scroll to position [2726, 0]
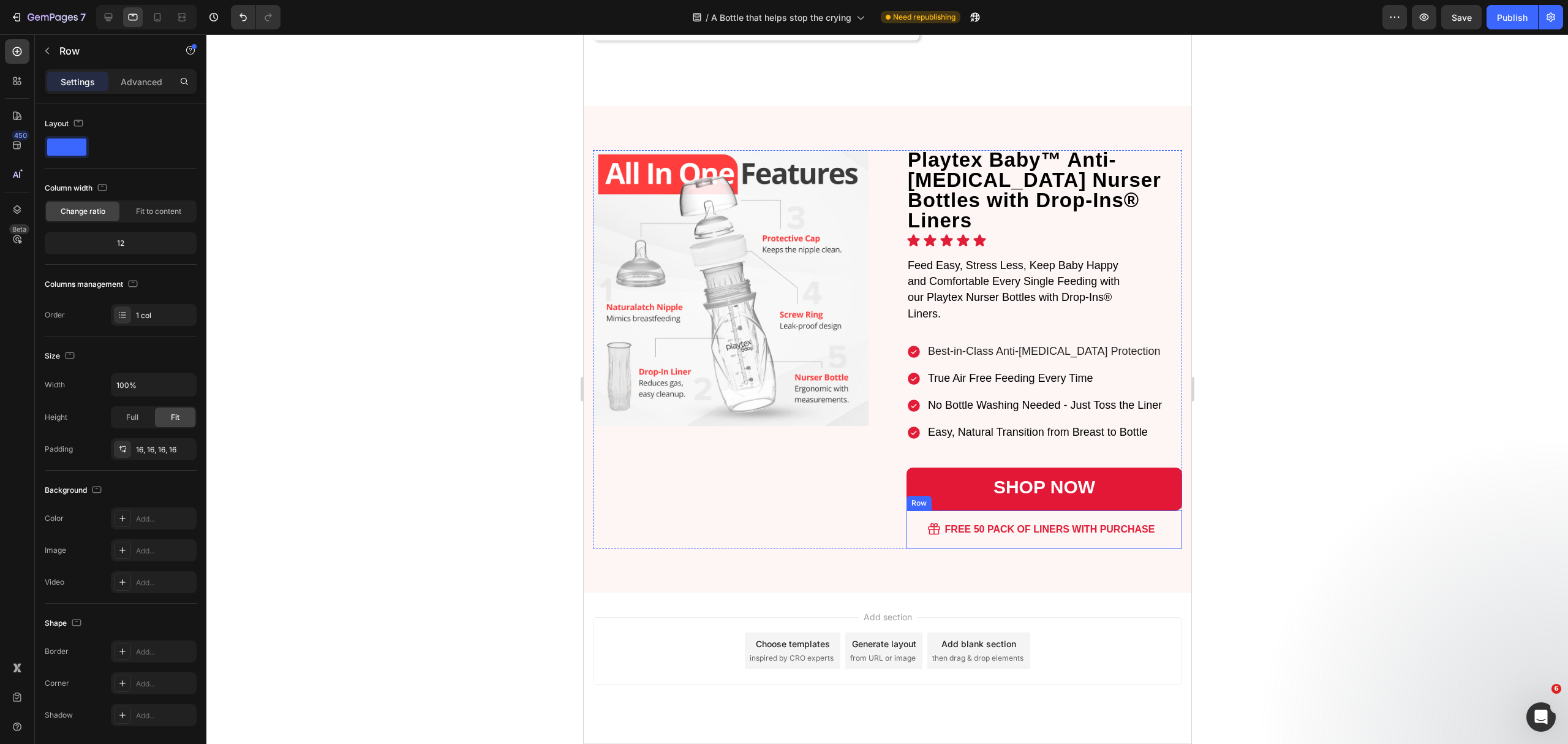
click at [943, 517] on div "Icon FREE 50 PACK OF LINERS WITH PURCHASE Text Block Row Row" at bounding box center [1044, 529] width 276 height 38
click at [974, 491] on div at bounding box center [980, 498] width 15 height 15
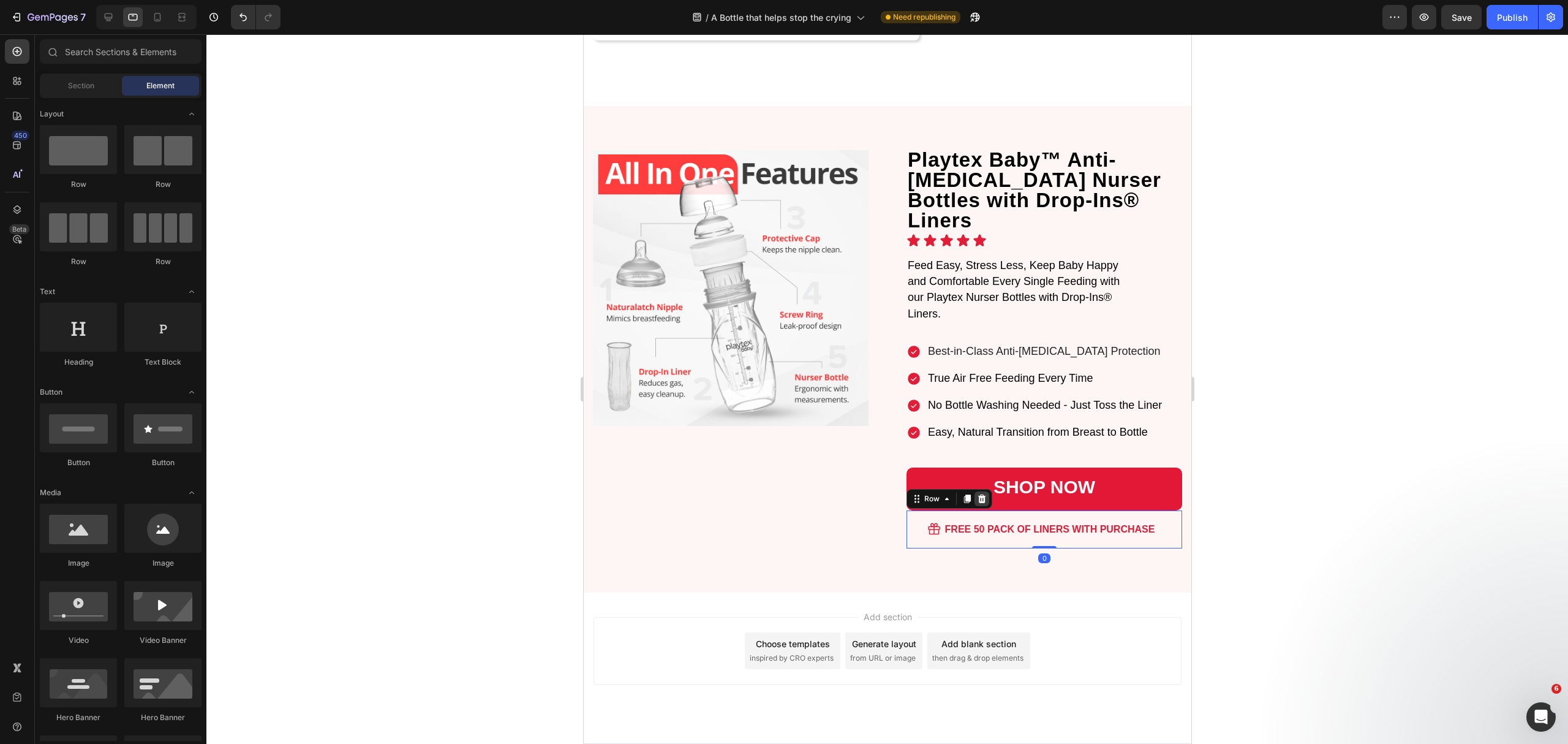
scroll to position [2689, 0]
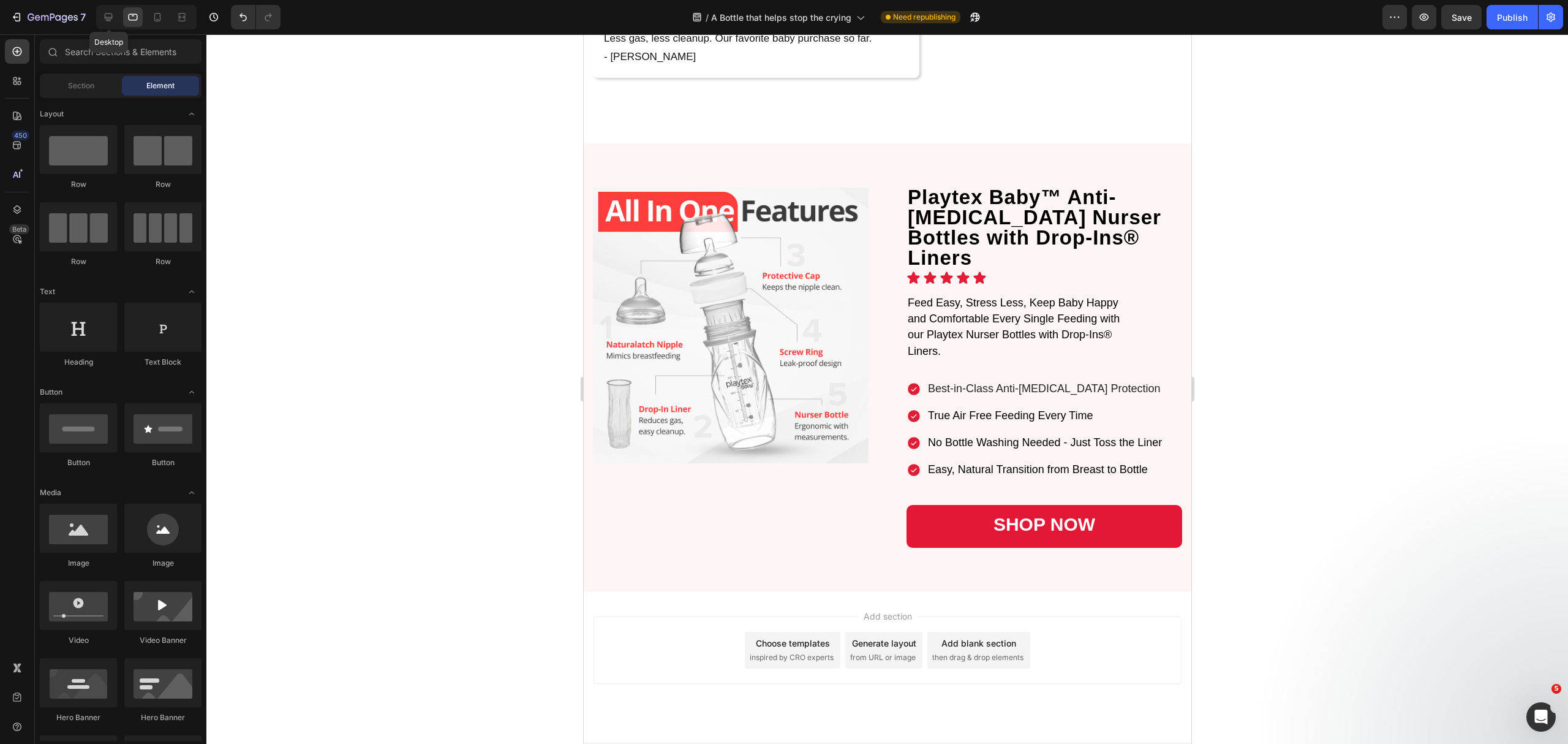
drag, startPoint x: 104, startPoint y: 15, endPoint x: 172, endPoint y: 77, distance: 92.0
click at [104, 15] on icon at bounding box center [109, 17] width 12 height 12
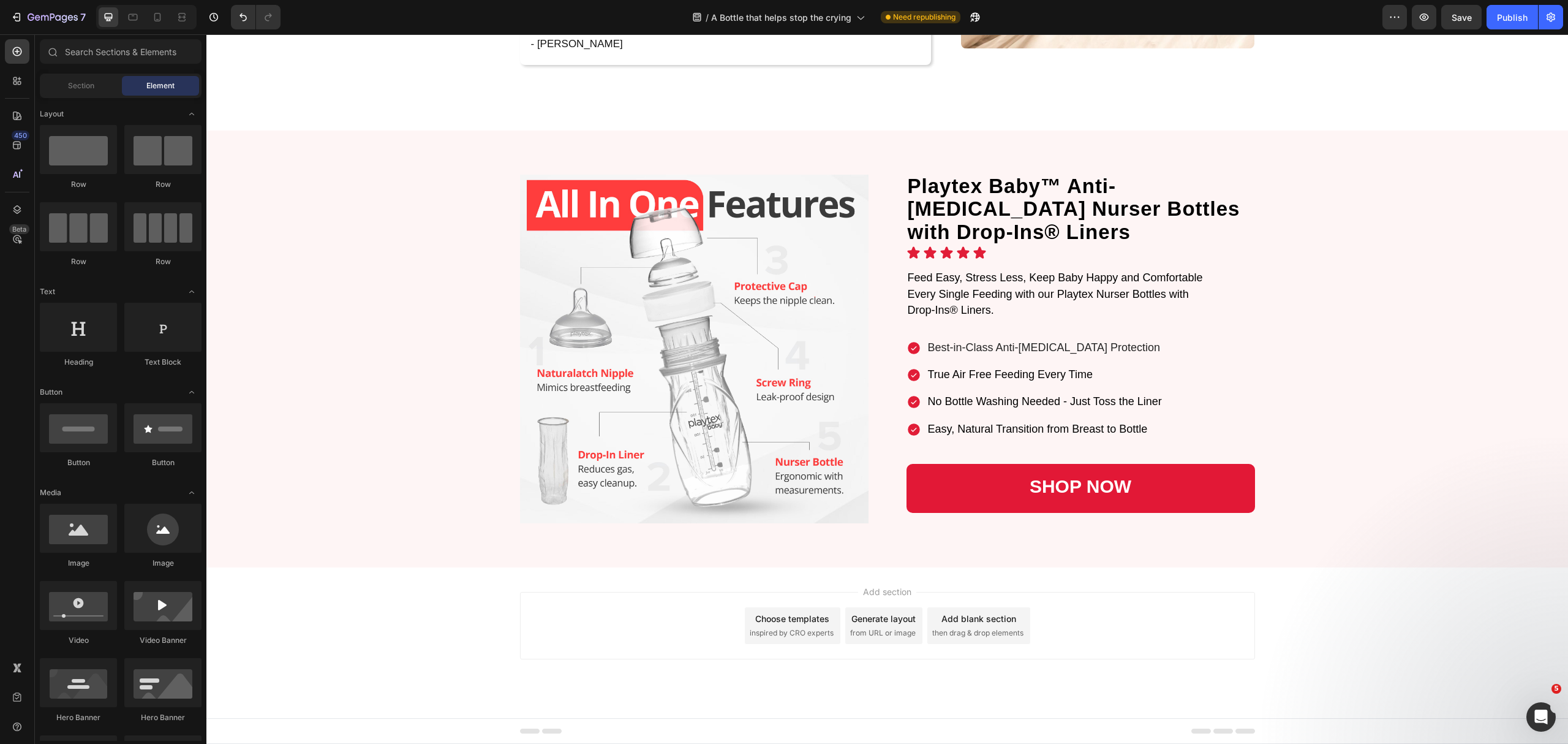
scroll to position [2449, 0]
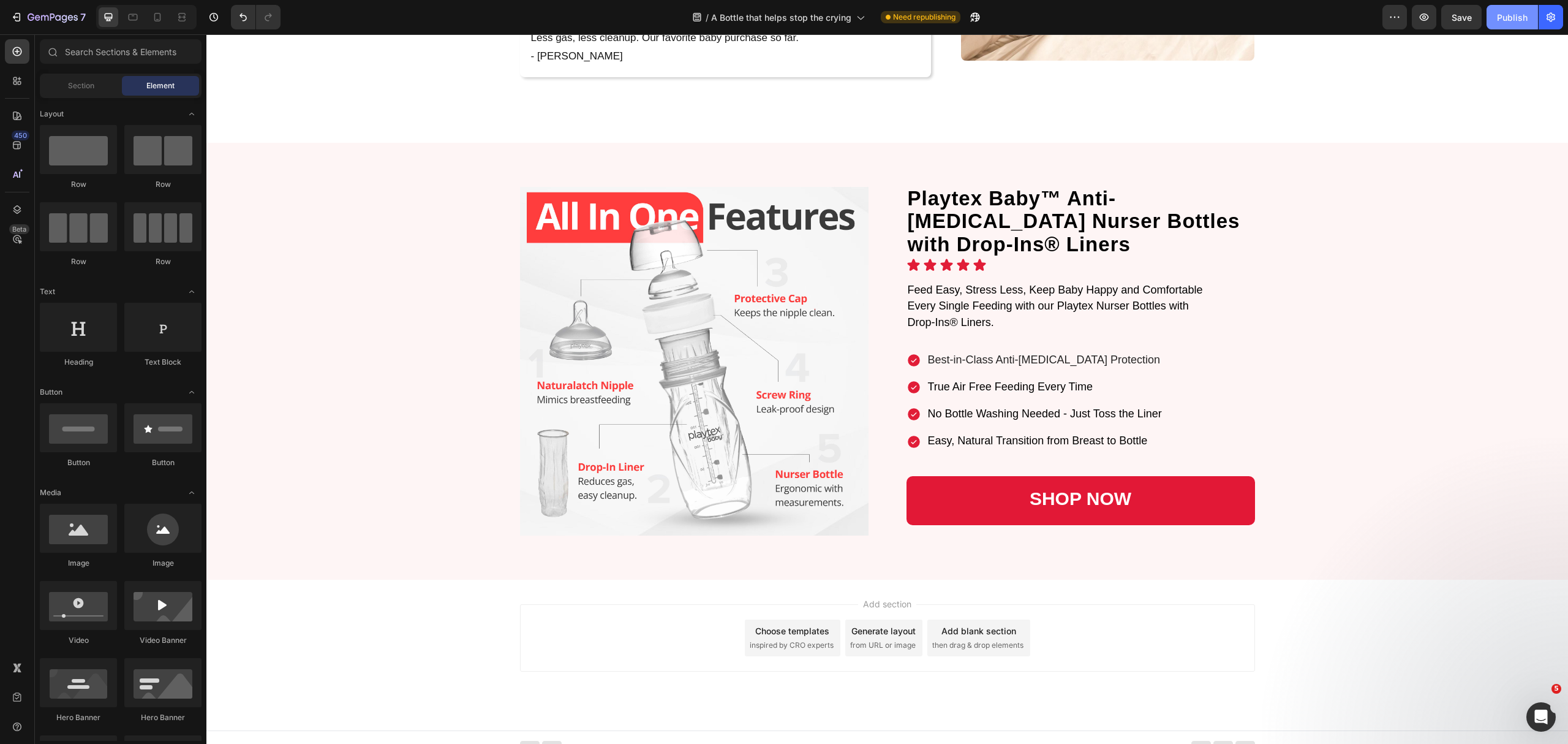
click at [1511, 11] on div "Publish" at bounding box center [1512, 17] width 31 height 13
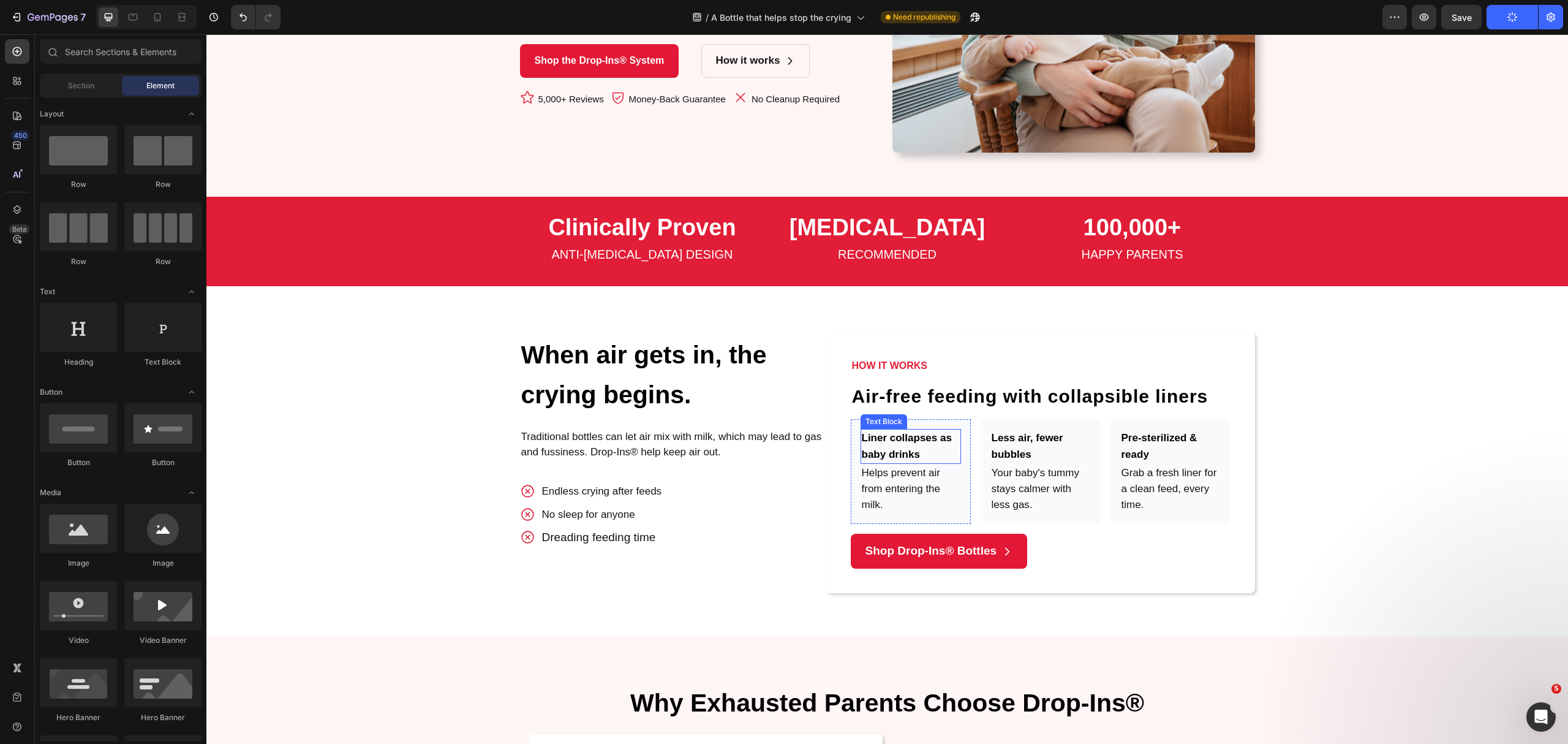
scroll to position [0, 0]
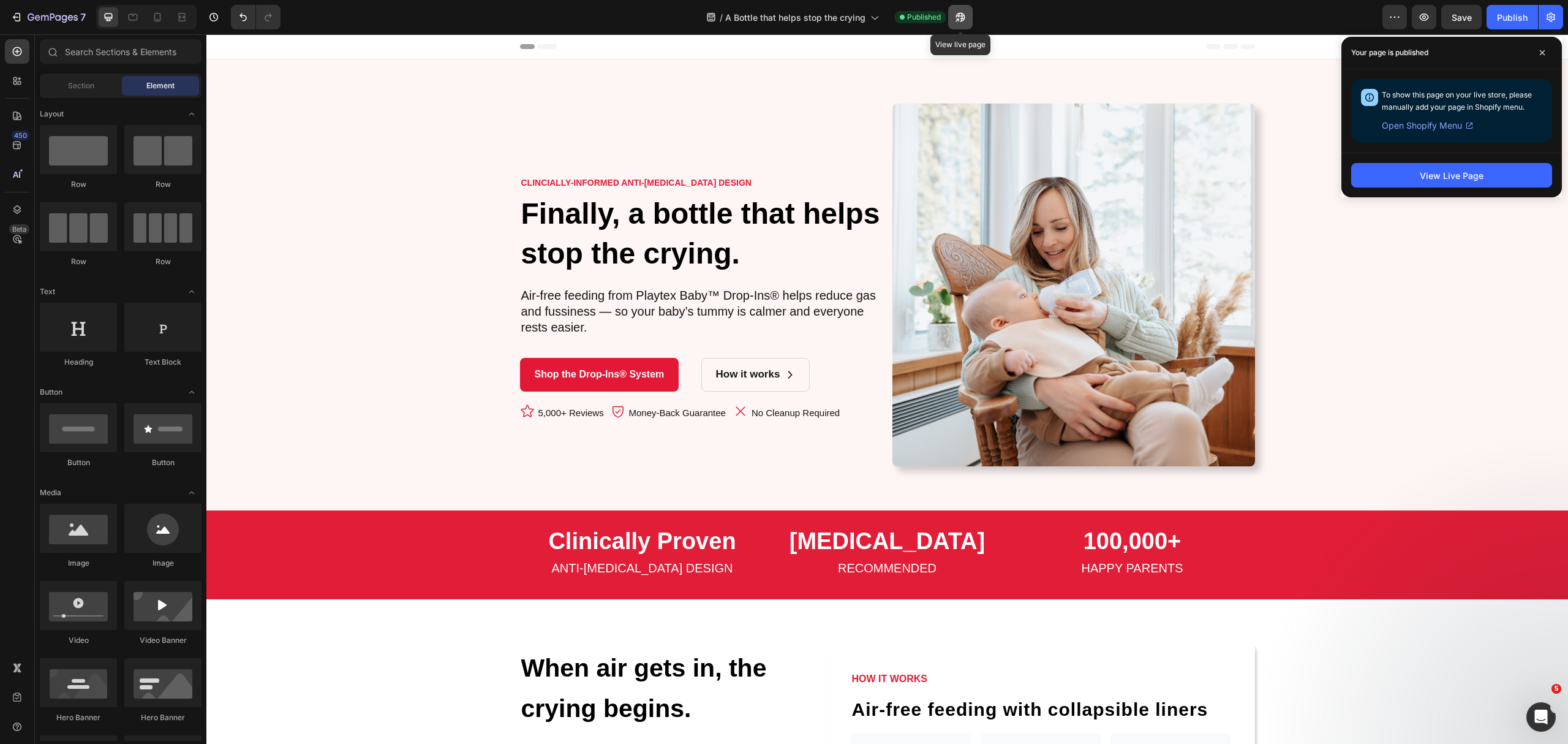
click at [971, 11] on button "button" at bounding box center [961, 17] width 25 height 25
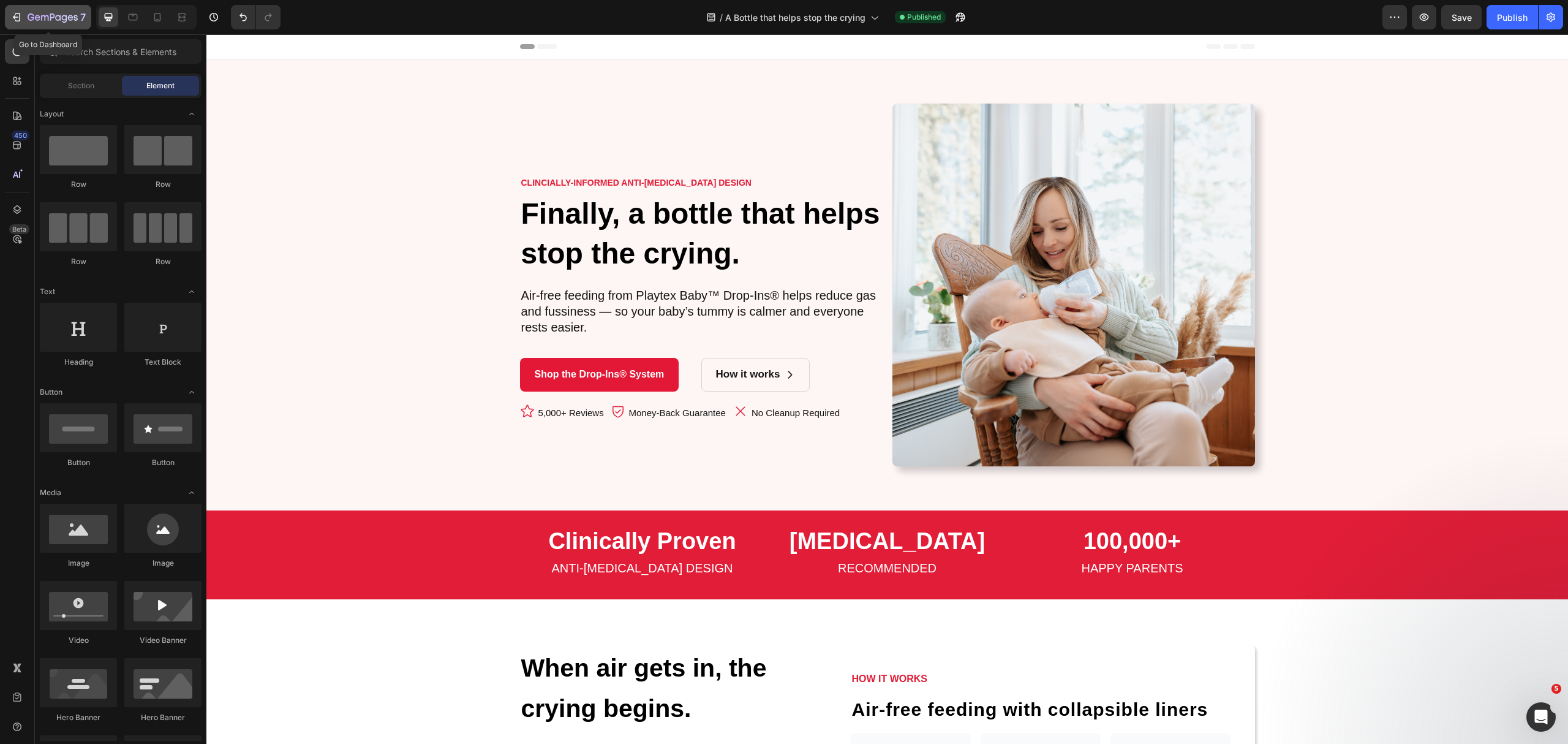
click at [51, 16] on icon "button" at bounding box center [53, 18] width 5 height 8
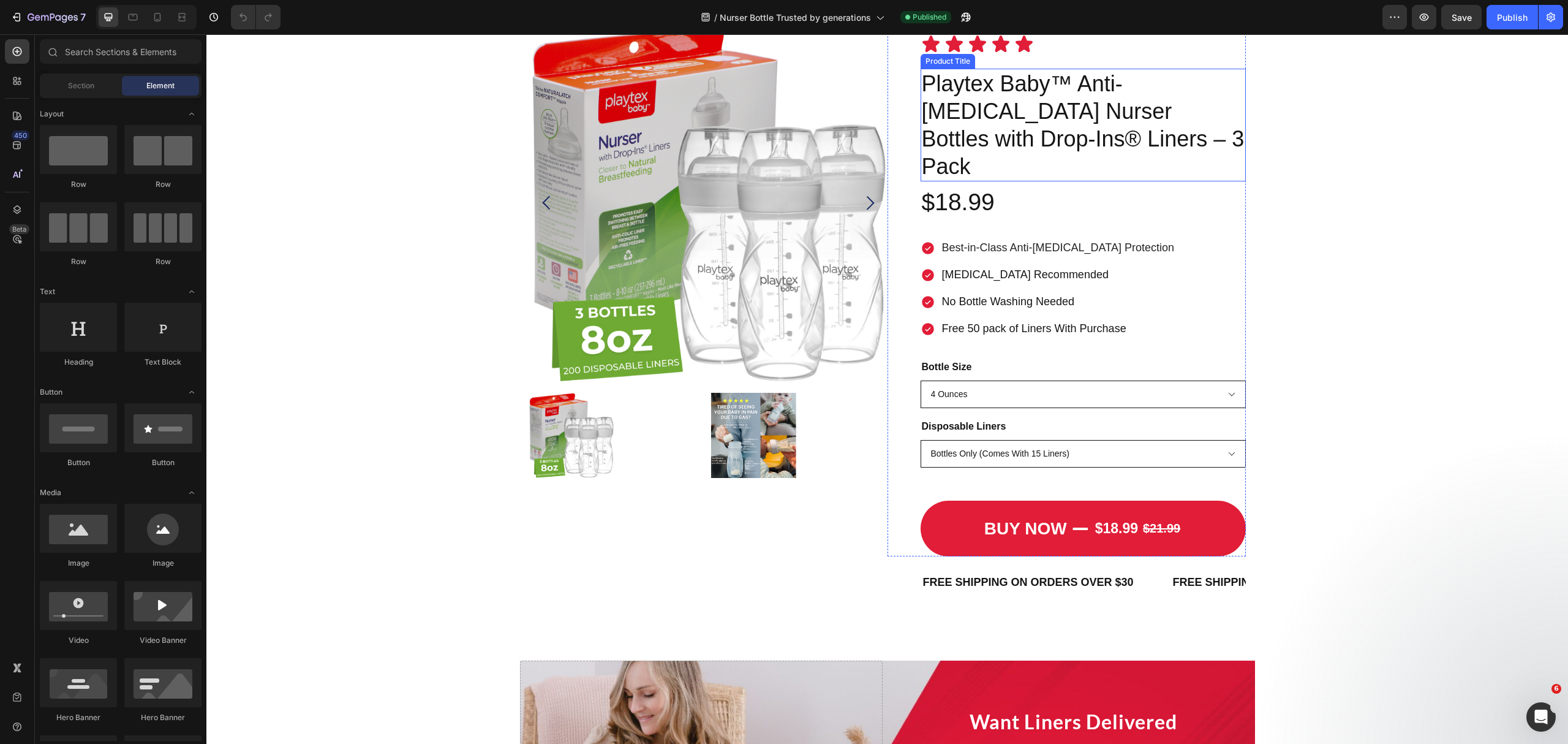
scroll to position [1762, 0]
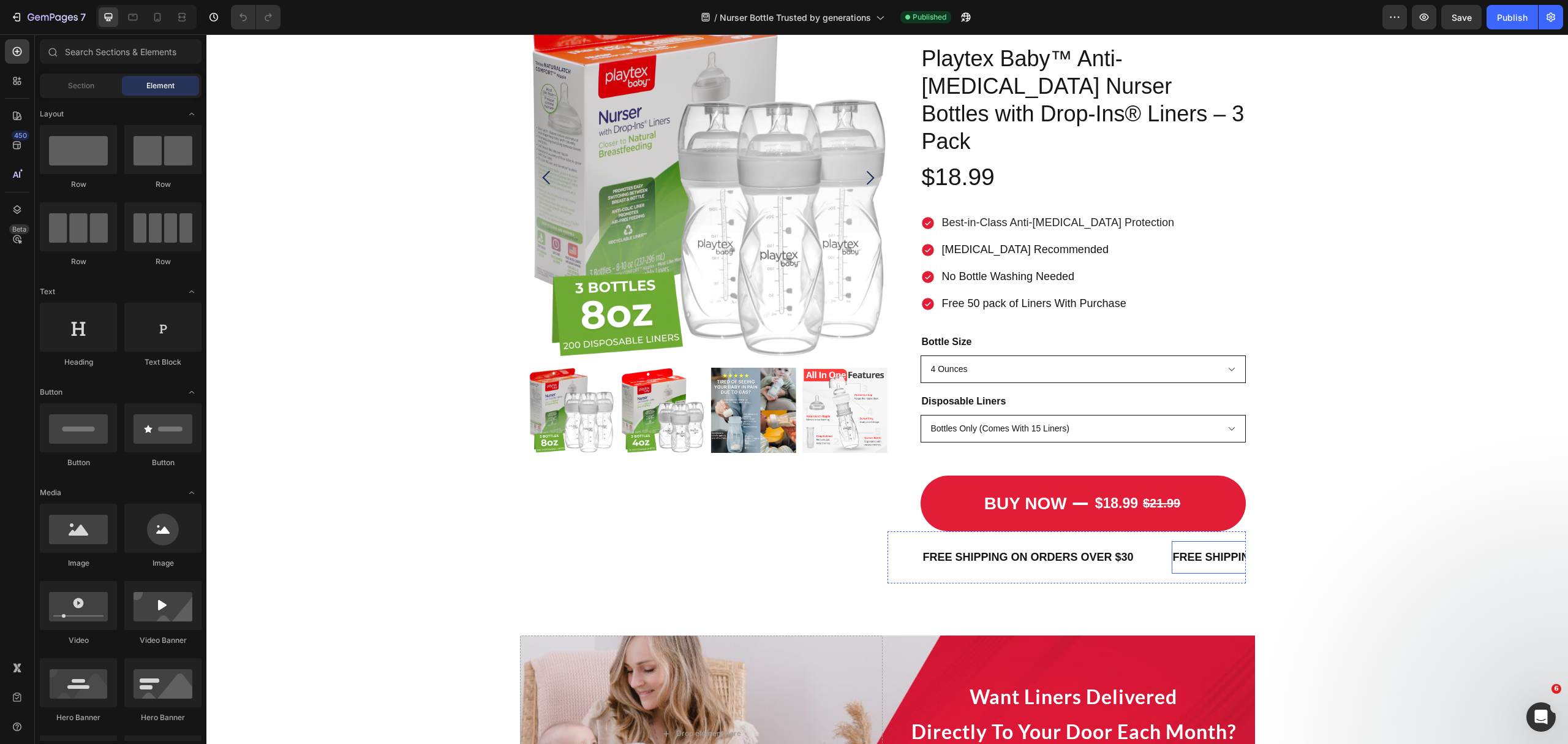
click at [1208, 547] on p "FREE SHIPPING ON ORDERS OVER $30" at bounding box center [1278, 557] width 211 height 20
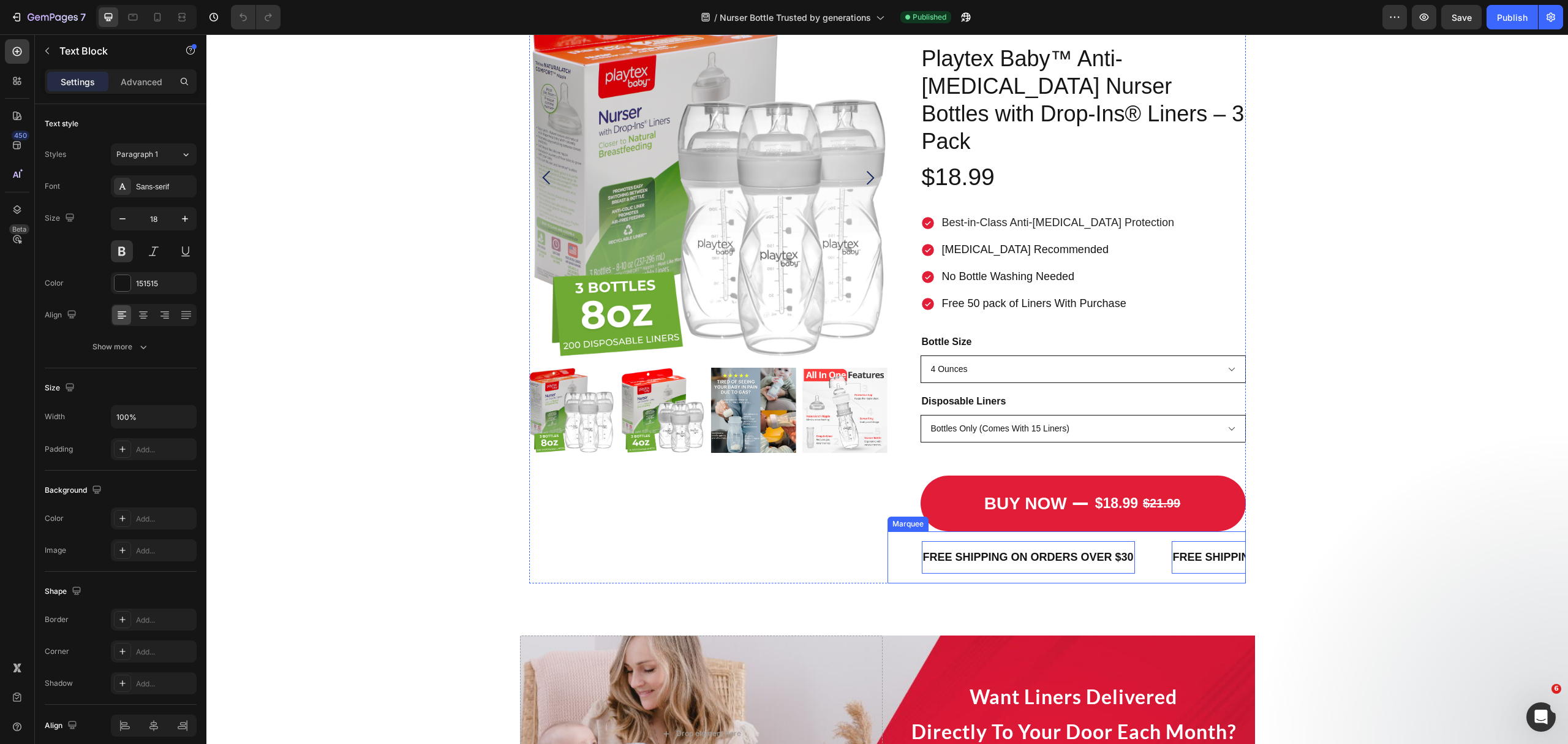
click at [1142, 541] on div "FREE SHIPPING ON ORDERS OVER $30 Text Block 0" at bounding box center [1046, 557] width 250 height 32
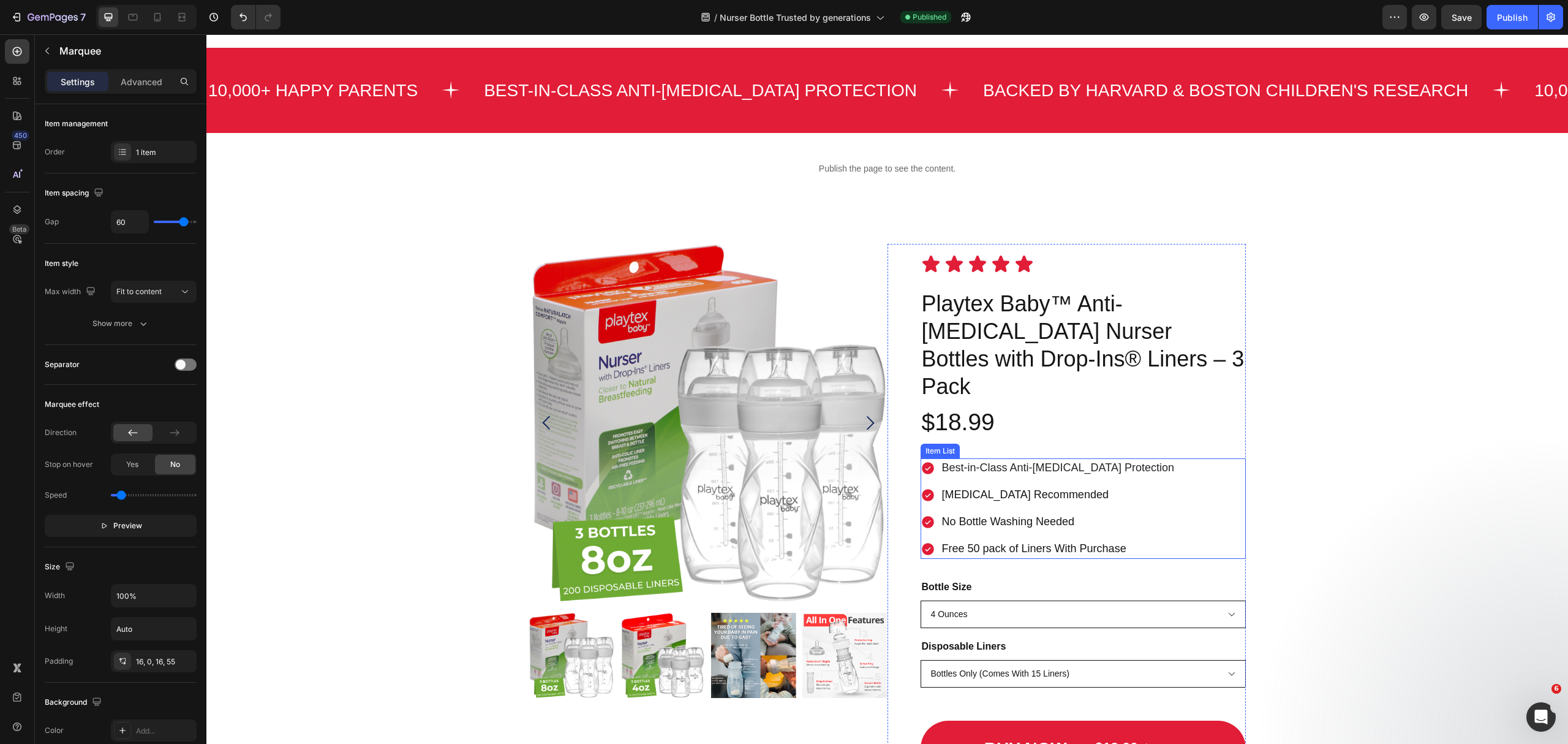
scroll to position [1599, 0]
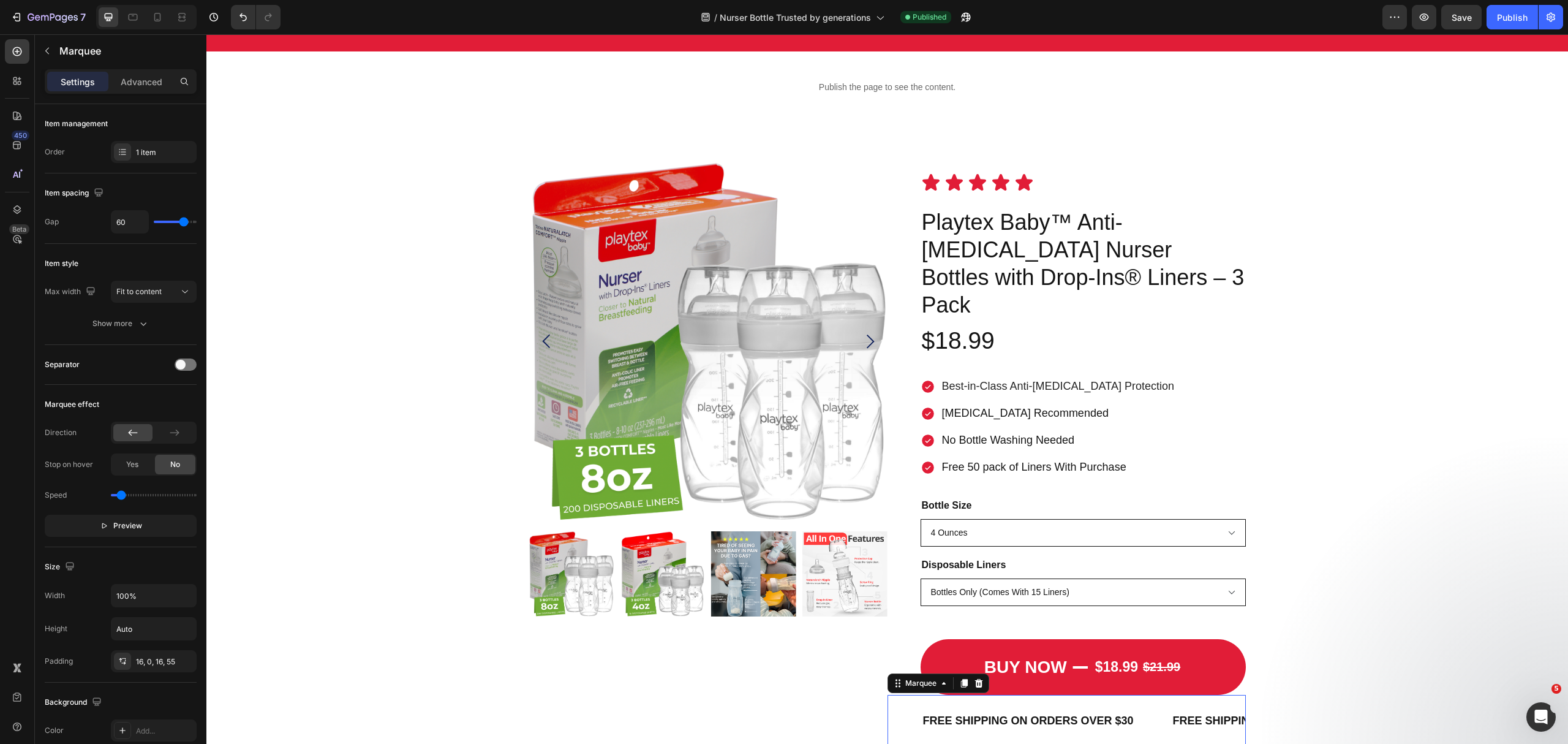
click at [160, 5] on div at bounding box center [146, 17] width 100 height 25
click at [158, 16] on icon at bounding box center [158, 17] width 12 height 12
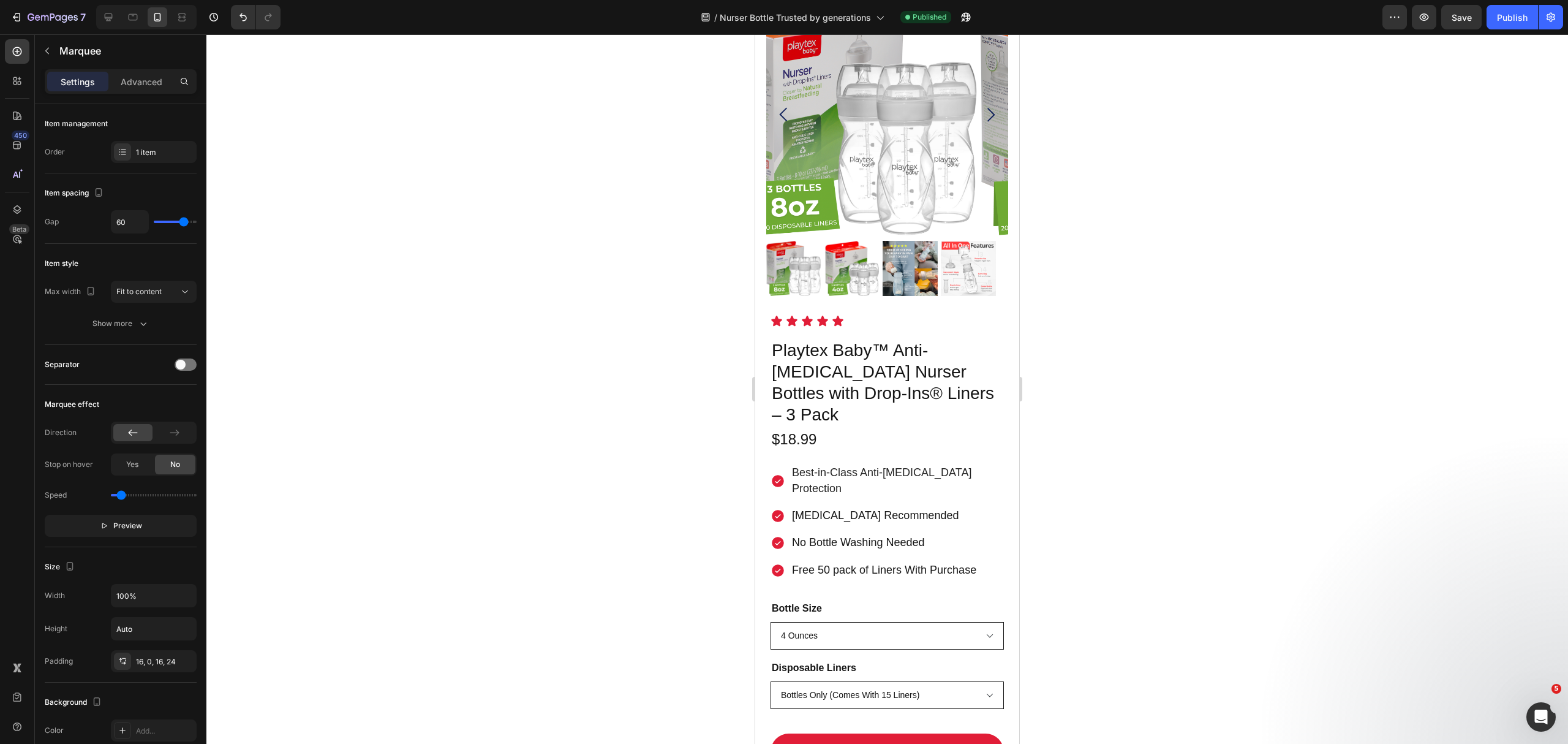
scroll to position [1109, 0]
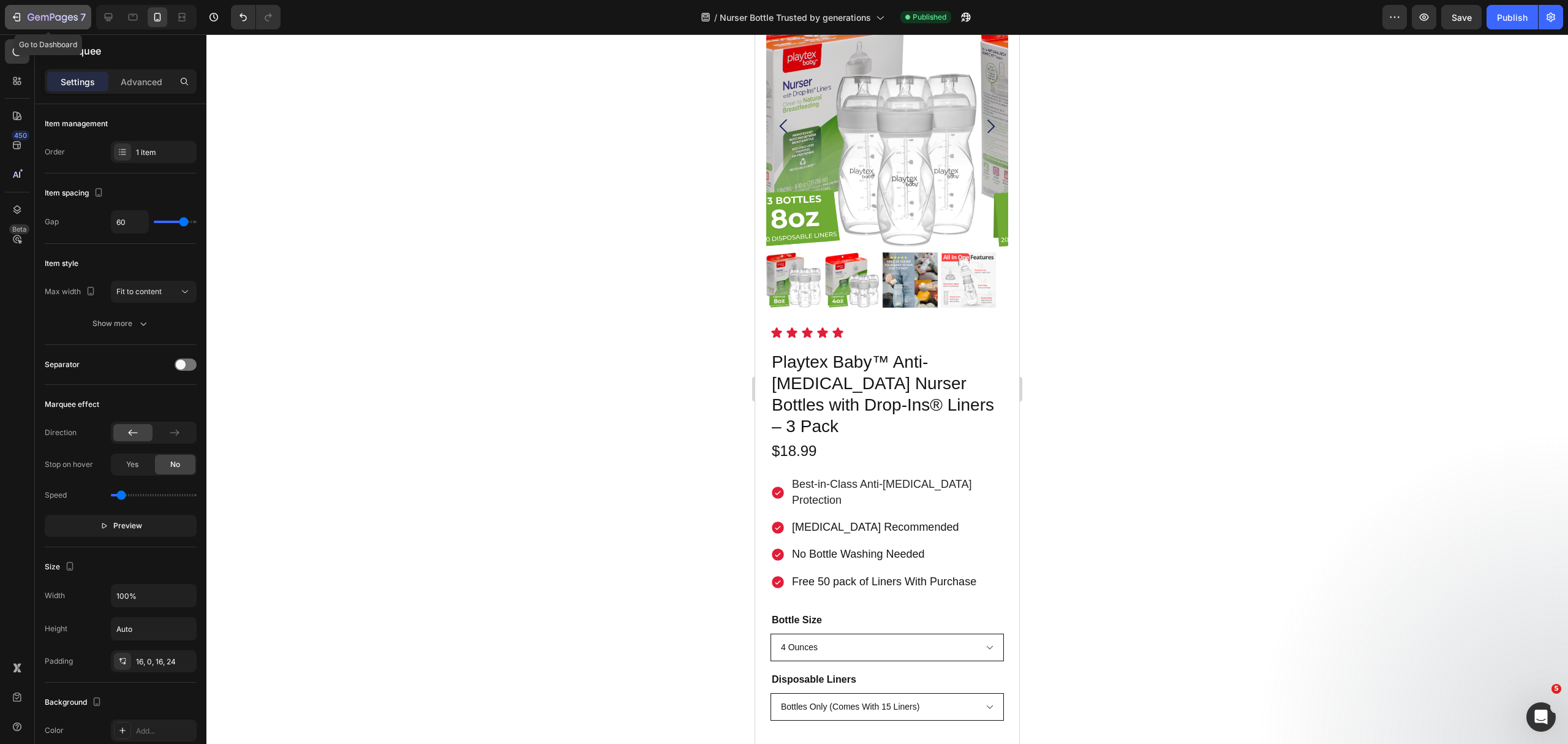
click at [35, 18] on icon "button" at bounding box center [53, 18] width 51 height 11
